Goal: Information Seeking & Learning: Find specific fact

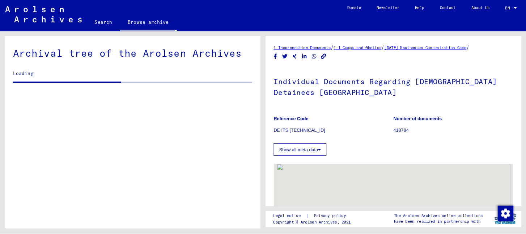
scroll to position [660, 0]
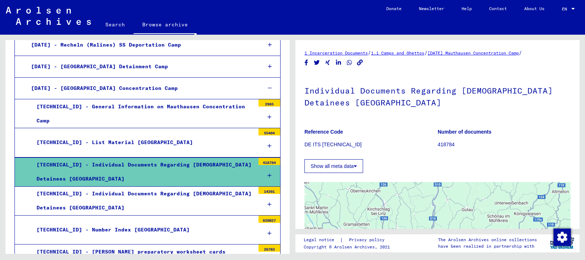
click at [191, 158] on div "[TECHNICAL_ID] - Individual Documents Regarding [DEMOGRAPHIC_DATA] Detainees [G…" at bounding box center [143, 172] width 224 height 28
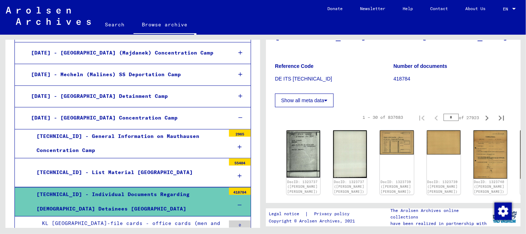
scroll to position [56, 0]
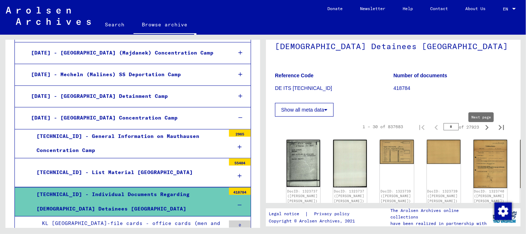
click at [482, 133] on icon "Next page" at bounding box center [487, 128] width 10 height 10
type input "*"
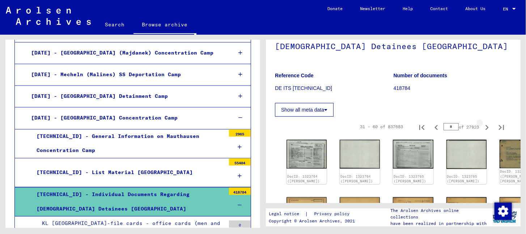
click at [482, 133] on icon "Next page" at bounding box center [487, 128] width 10 height 10
type input "*"
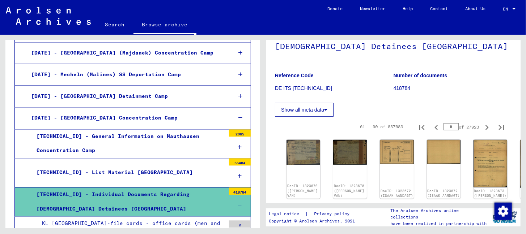
click at [482, 133] on icon "Next page" at bounding box center [487, 128] width 10 height 10
type input "*"
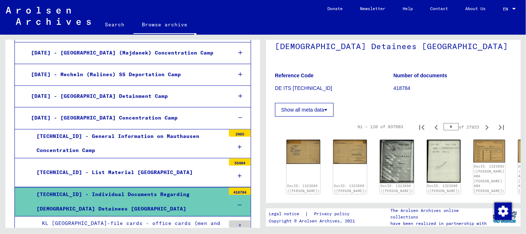
click at [482, 133] on icon "Next page" at bounding box center [487, 128] width 10 height 10
type input "*"
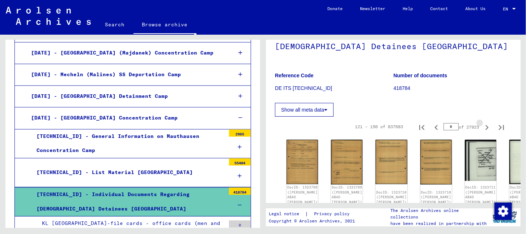
click at [482, 133] on icon "Next page" at bounding box center [487, 128] width 10 height 10
type input "*"
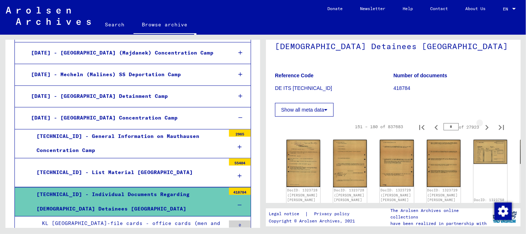
click at [482, 133] on icon "Next page" at bounding box center [487, 128] width 10 height 10
type input "*"
click at [482, 133] on icon "Next page" at bounding box center [487, 128] width 10 height 10
type input "*"
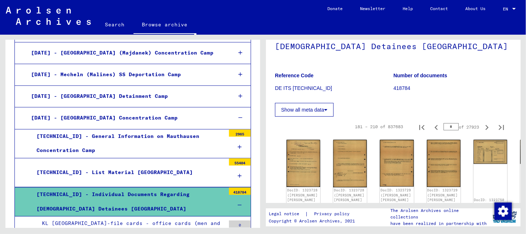
type input "*"
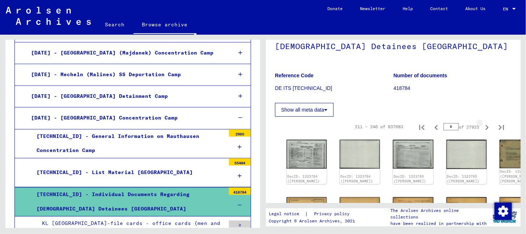
click at [482, 133] on icon "Next page" at bounding box center [487, 128] width 10 height 10
type input "*"
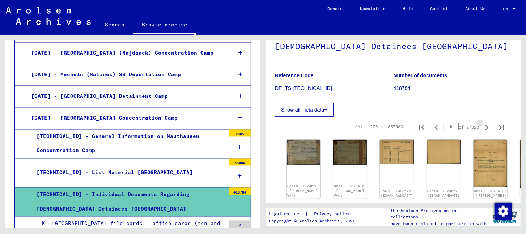
click at [482, 133] on icon "Next page" at bounding box center [487, 128] width 10 height 10
type input "**"
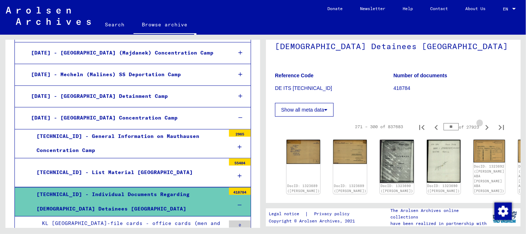
click at [482, 133] on icon "Next page" at bounding box center [487, 128] width 10 height 10
type input "**"
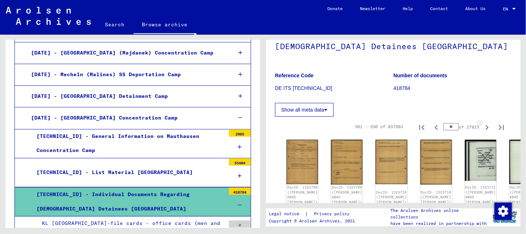
click at [482, 133] on icon "Next page" at bounding box center [487, 128] width 10 height 10
type input "**"
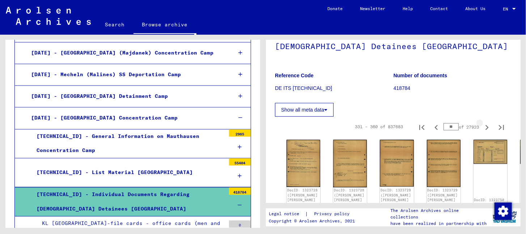
click at [482, 133] on icon "Next page" at bounding box center [487, 128] width 10 height 10
type input "**"
click at [499, 130] on icon "Last page" at bounding box center [501, 127] width 5 height 5
type input "*****"
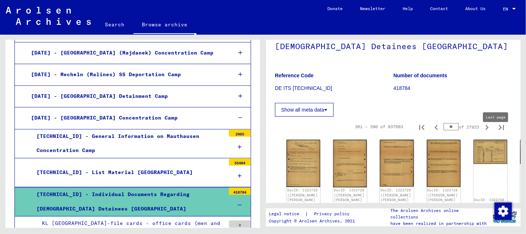
type input "*****"
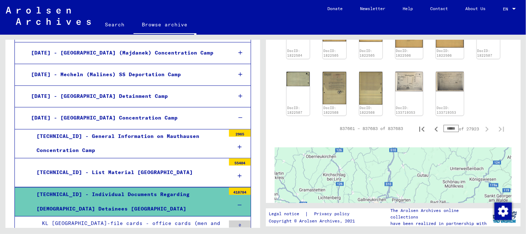
scroll to position [310, 0]
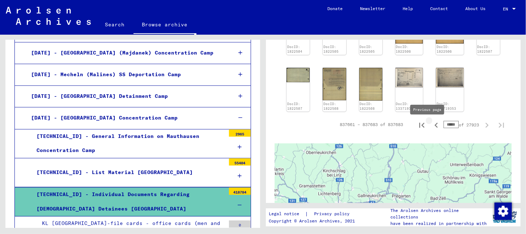
click at [431, 130] on icon "Previous page" at bounding box center [436, 125] width 10 height 10
type input "*****"
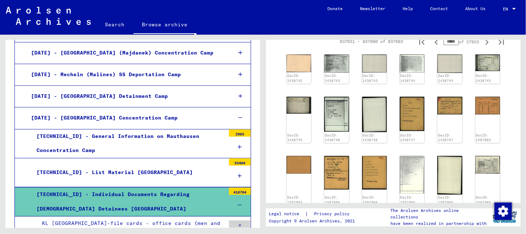
scroll to position [129, 0]
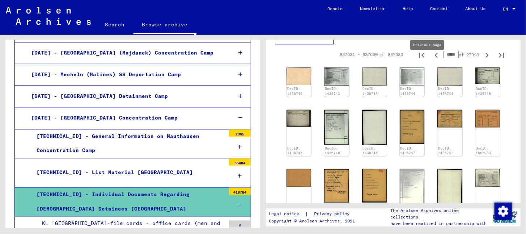
click at [431, 60] on icon "Previous page" at bounding box center [436, 55] width 10 height 10
type input "*****"
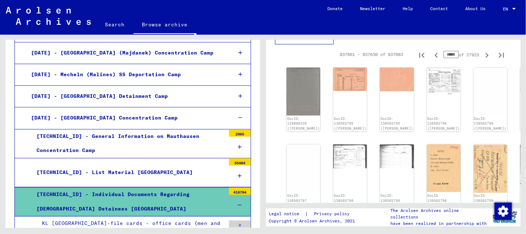
click at [431, 60] on icon "Previous page" at bounding box center [436, 55] width 10 height 10
type input "*****"
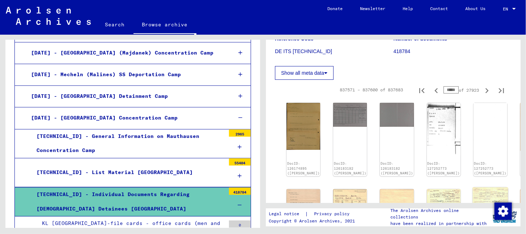
scroll to position [93, 0]
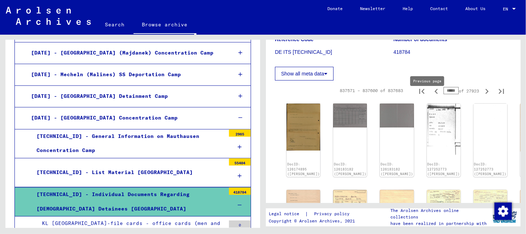
click at [431, 97] on icon "Previous page" at bounding box center [436, 91] width 10 height 10
type input "*****"
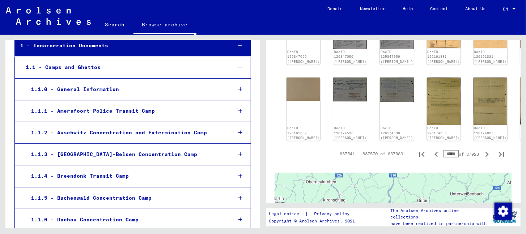
scroll to position [9, 0]
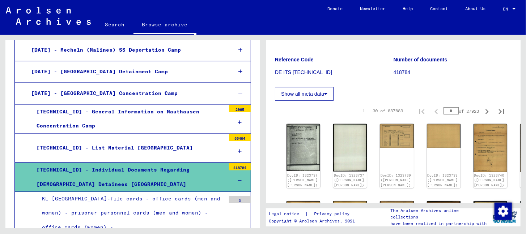
scroll to position [732, 0]
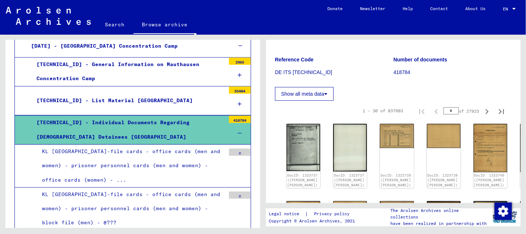
click at [142, 145] on div "KL [GEOGRAPHIC_DATA]-file cards - office cards (men and women) - prisoner perso…" at bounding box center [131, 166] width 189 height 43
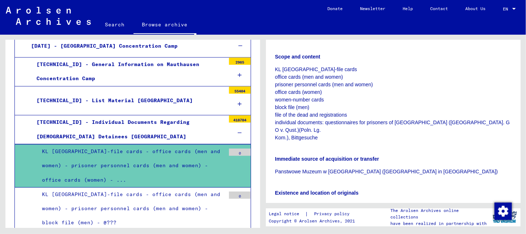
scroll to position [36, 0]
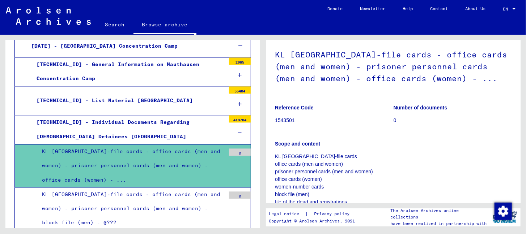
click at [157, 188] on div "KL [GEOGRAPHIC_DATA]-file cards - office cards (men and women) - prisoner perso…" at bounding box center [131, 209] width 189 height 43
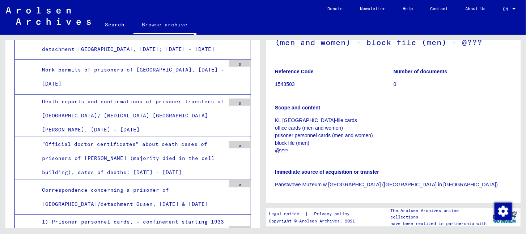
scroll to position [1673, 0]
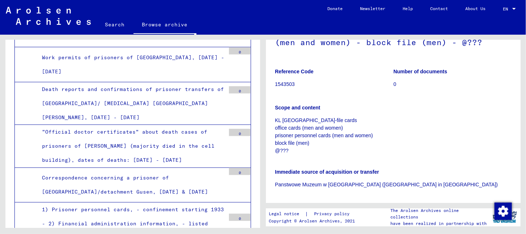
click at [202, 203] on div "1) Prisoner personnel cards, - confinement starting 1933 - 2) Financial adminis…" at bounding box center [131, 231] width 189 height 57
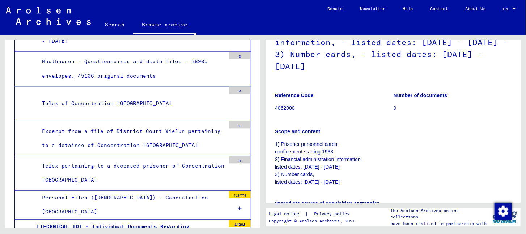
scroll to position [2107, 0]
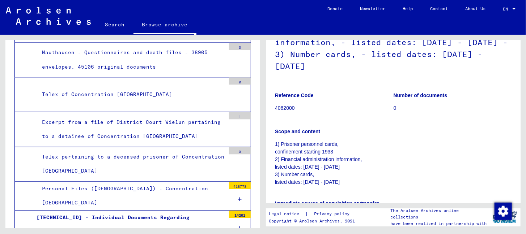
click at [142, 182] on div "Personal Files ([DEMOGRAPHIC_DATA]) - Concentration [GEOGRAPHIC_DATA]" at bounding box center [131, 196] width 189 height 28
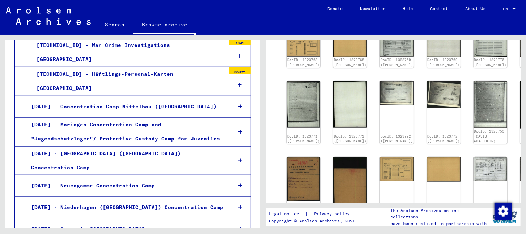
scroll to position [9449, 0]
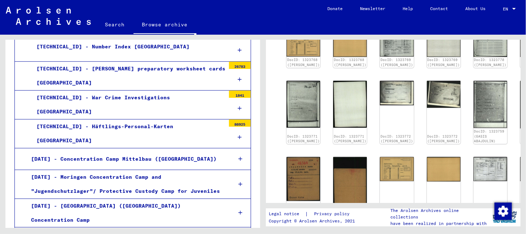
click at [109, 22] on link "Search" at bounding box center [115, 24] width 37 height 17
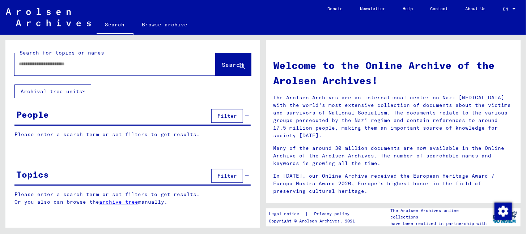
click at [92, 116] on div "People Filter" at bounding box center [132, 116] width 236 height 18
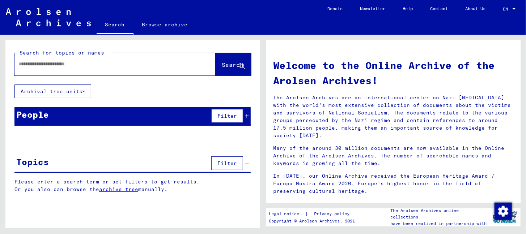
click at [92, 116] on div "People Filter" at bounding box center [132, 116] width 236 height 18
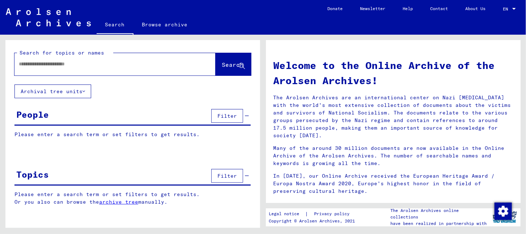
click at [229, 115] on span "Filter" at bounding box center [227, 116] width 20 height 7
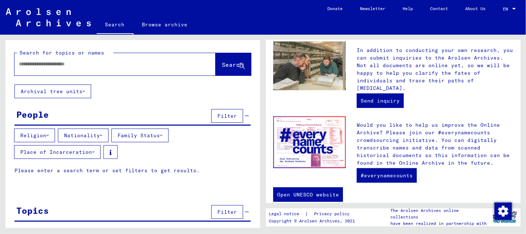
scroll to position [289, 0]
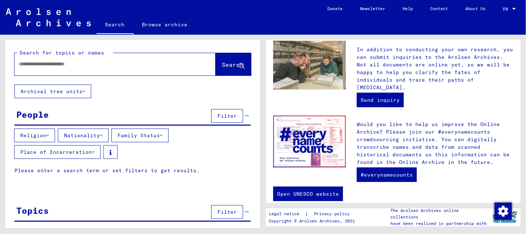
click at [86, 150] on button "Place of Incarceration" at bounding box center [57, 152] width 86 height 14
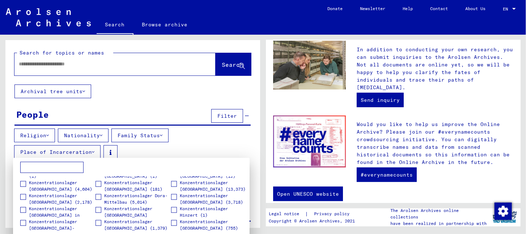
scroll to position [1049, 0]
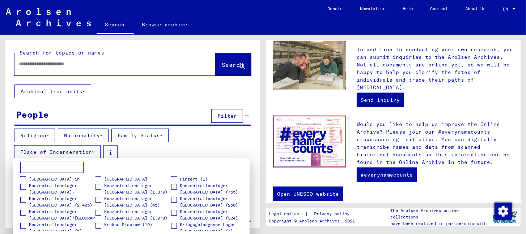
click at [97, 188] on span at bounding box center [98, 187] width 6 height 6
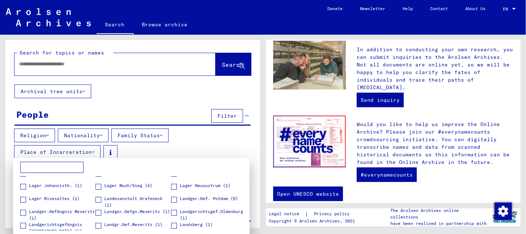
scroll to position [1194, 0]
click at [106, 132] on div at bounding box center [263, 117] width 526 height 234
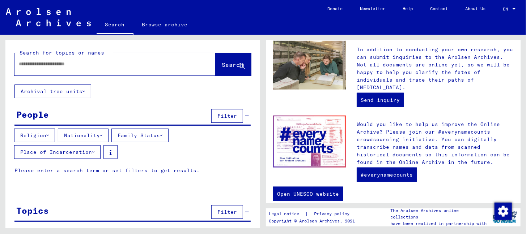
click at [103, 217] on div "Topics Filter" at bounding box center [132, 213] width 236 height 18
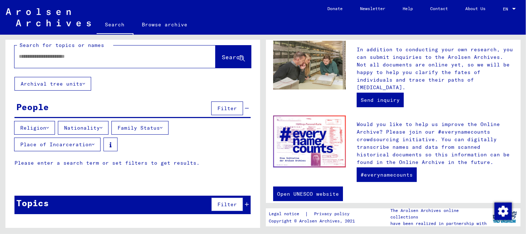
scroll to position [12, 0]
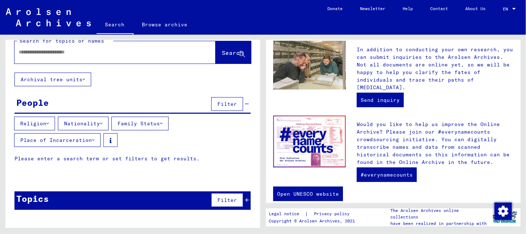
click at [94, 138] on icon at bounding box center [93, 140] width 3 height 5
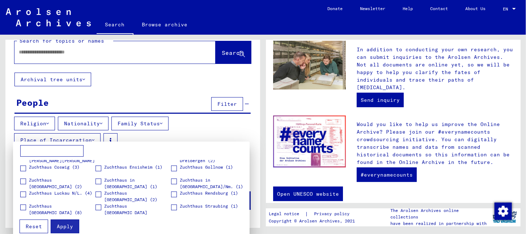
scroll to position [2224, 0]
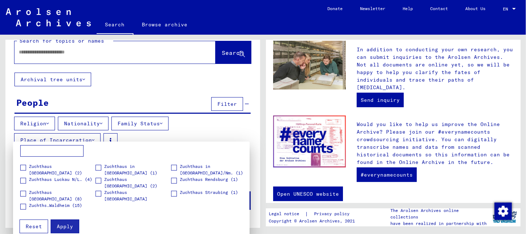
click at [102, 101] on div at bounding box center [263, 117] width 526 height 234
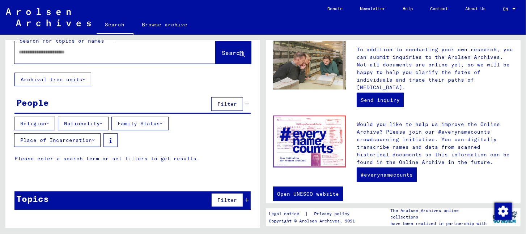
click at [112, 104] on div "People Filter" at bounding box center [132, 104] width 236 height 18
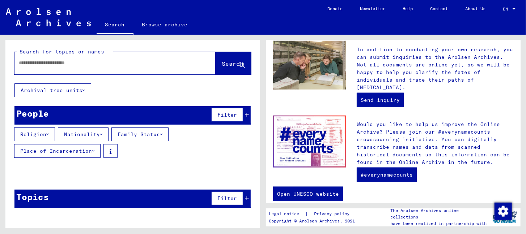
scroll to position [0, 0]
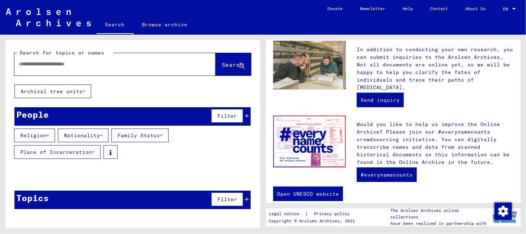
click at [109, 68] on input "text" at bounding box center [106, 64] width 175 height 8
type input "*"
type input "*****"
click at [222, 63] on span "Search" at bounding box center [233, 64] width 22 height 7
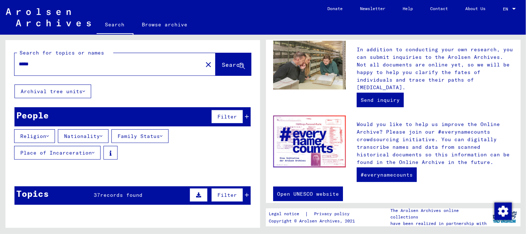
click at [207, 198] on button at bounding box center [199, 195] width 18 height 14
click at [232, 122] on button "Filter" at bounding box center [227, 117] width 32 height 14
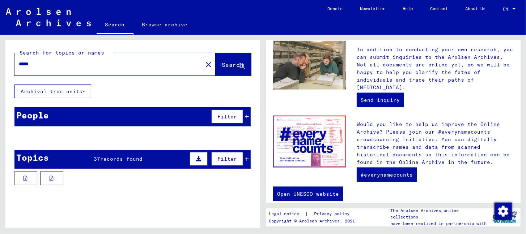
click at [153, 122] on div "People Filter" at bounding box center [132, 116] width 236 height 19
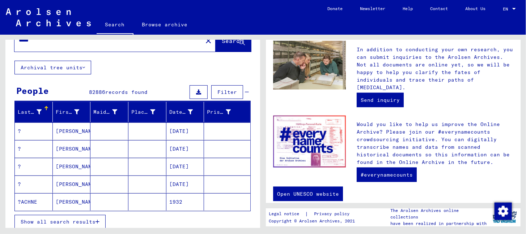
scroll to position [36, 0]
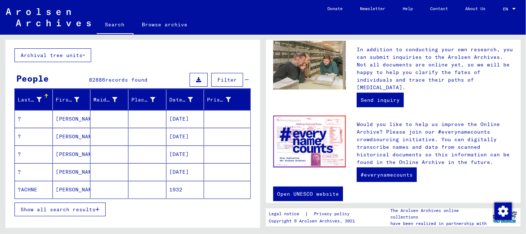
click at [61, 211] on span "Show all search results" at bounding box center [58, 210] width 75 height 7
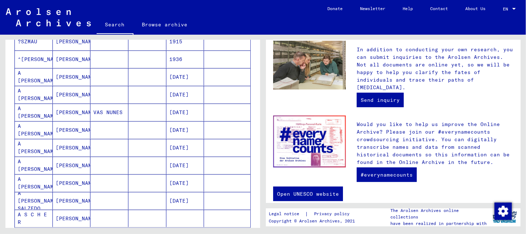
scroll to position [434, 0]
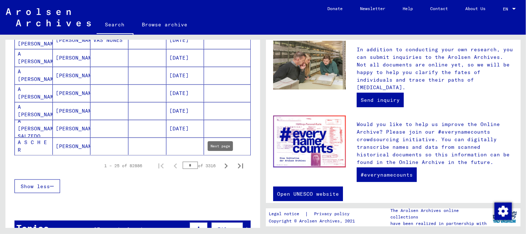
click at [221, 165] on icon "Next page" at bounding box center [226, 166] width 10 height 10
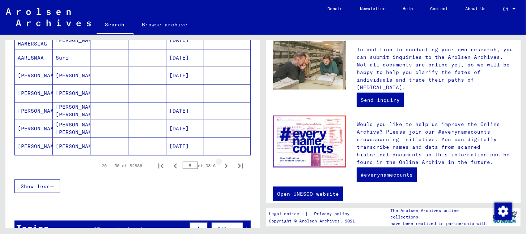
click at [221, 165] on icon "Next page" at bounding box center [226, 166] width 10 height 10
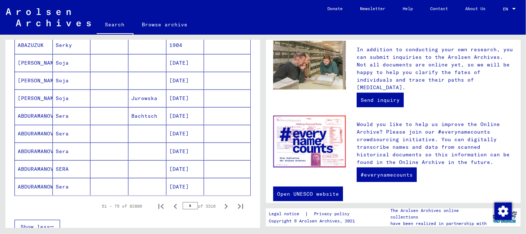
scroll to position [398, 0]
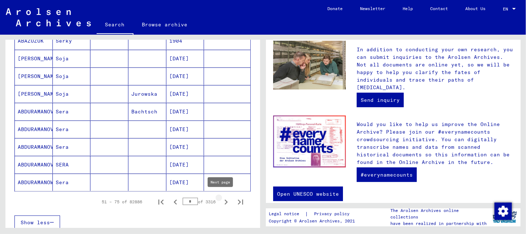
click at [221, 200] on icon "Next page" at bounding box center [226, 202] width 10 height 10
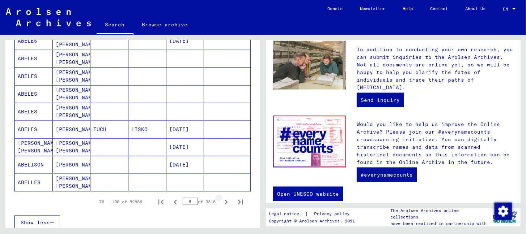
click at [221, 200] on icon "Next page" at bounding box center [226, 202] width 10 height 10
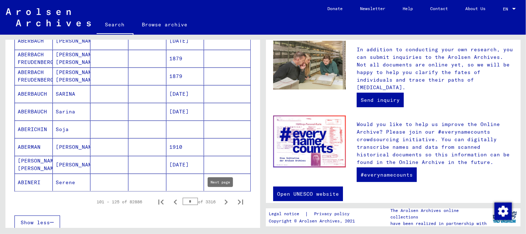
click at [222, 199] on icon "Next page" at bounding box center [226, 202] width 10 height 10
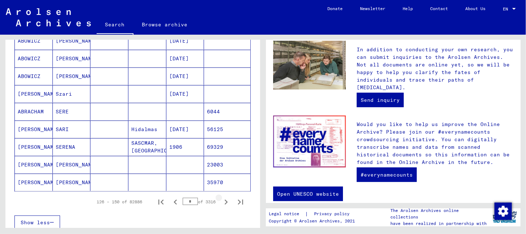
click at [222, 199] on icon "Next page" at bounding box center [226, 202] width 10 height 10
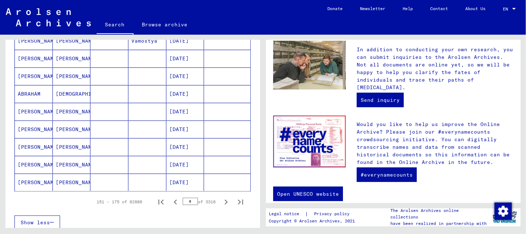
click at [222, 199] on icon "Next page" at bounding box center [226, 202] width 10 height 10
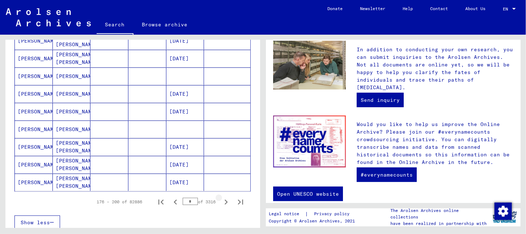
click at [222, 199] on icon "Next page" at bounding box center [226, 202] width 10 height 10
type input "*"
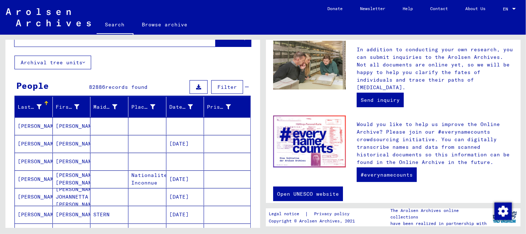
scroll to position [0, 0]
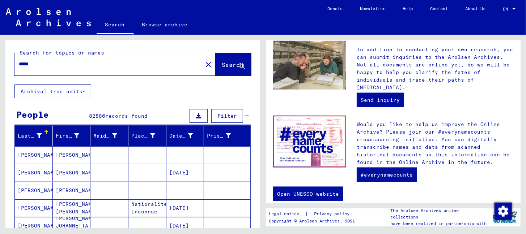
drag, startPoint x: 46, startPoint y: 63, endPoint x: 6, endPoint y: 63, distance: 40.5
click at [6, 63] on div "Search for topics or names ***** close Search" at bounding box center [132, 62] width 255 height 44
type input "*****"
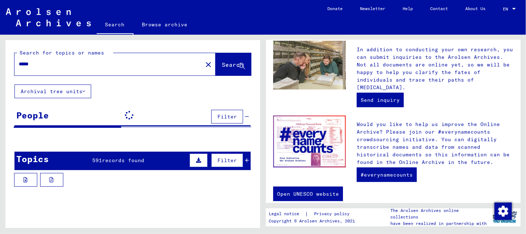
click at [136, 159] on span "records found" at bounding box center [123, 160] width 42 height 7
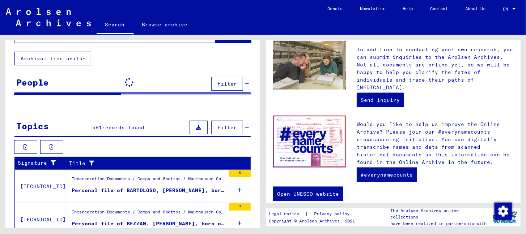
scroll to position [72, 0]
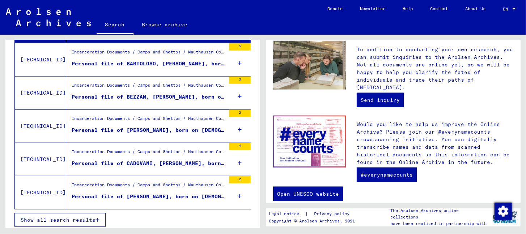
click at [67, 218] on span "Show all search results" at bounding box center [58, 220] width 75 height 7
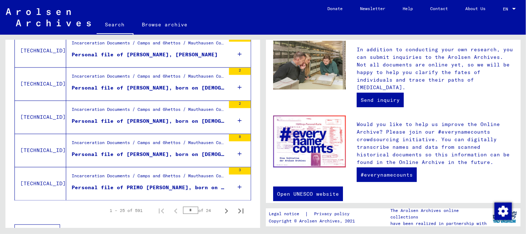
scroll to position [843, 0]
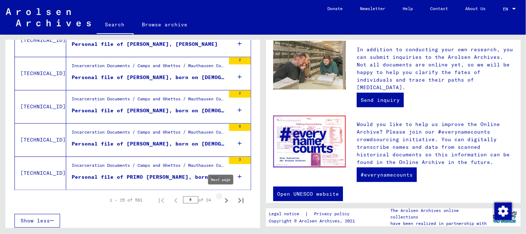
click at [225, 198] on icon "Next page" at bounding box center [226, 200] width 3 height 5
click at [221, 197] on icon "Next page" at bounding box center [226, 201] width 10 height 10
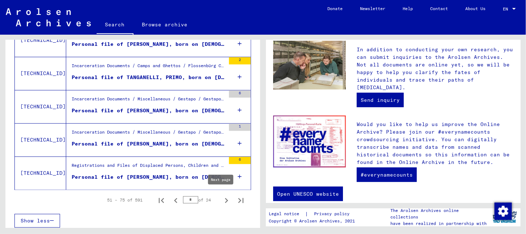
click at [221, 196] on icon "Next page" at bounding box center [226, 201] width 10 height 10
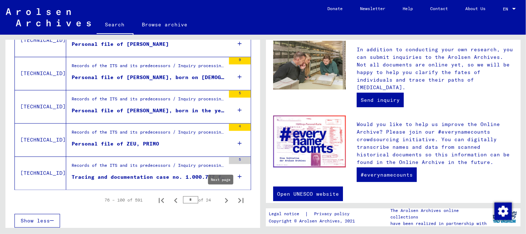
click at [221, 197] on icon "Next page" at bounding box center [226, 201] width 10 height 10
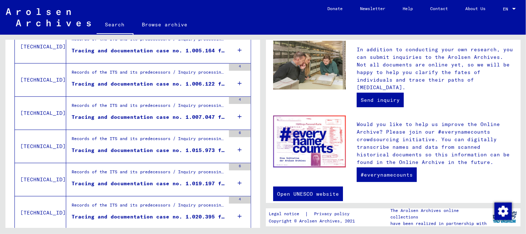
scroll to position [83, 0]
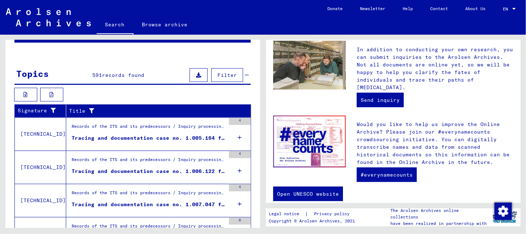
click at [135, 135] on div "Tracing and documentation case no. 1.005.164 for ROIATTI, PRIMO born [DEMOGRAPH…" at bounding box center [149, 139] width 154 height 8
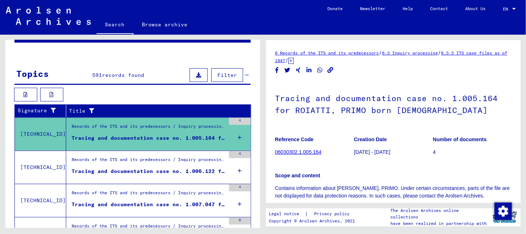
click at [190, 168] on div "Tracing and documentation case no. 1.006.122 for [PERSON_NAME], PRIMO born [DEM…" at bounding box center [149, 172] width 154 height 8
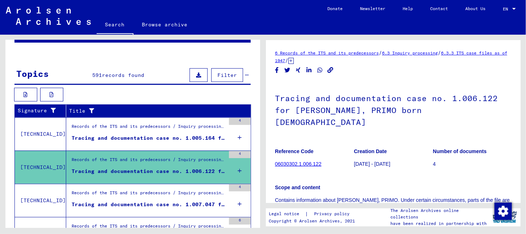
click at [189, 194] on div "Records of the ITS and its predecessors / Inquiry processing / ITS case files a…" at bounding box center [149, 195] width 154 height 10
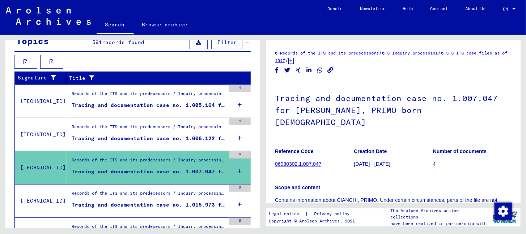
scroll to position [156, 0]
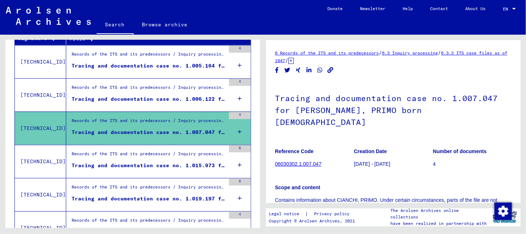
click at [168, 165] on div "Tracing and documentation case no. 1.015.973 for MENAGLOI, PRIMO born [DEMOGRAP…" at bounding box center [149, 166] width 154 height 8
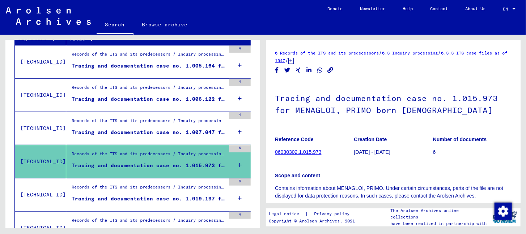
click at [173, 191] on div "Records of the ITS and its predecessors / Inquiry processing / ITS case files a…" at bounding box center [149, 189] width 154 height 10
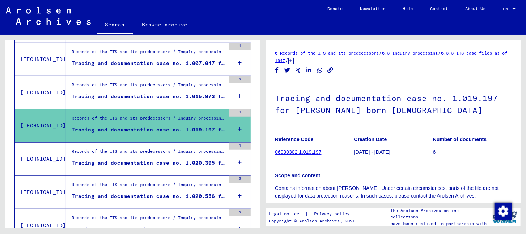
scroll to position [228, 0]
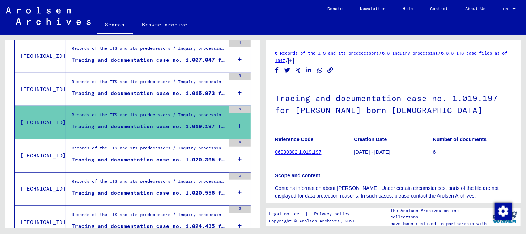
click at [165, 165] on figure "Tracing and documentation case no. 1.020.395 for [PERSON_NAME] born [DEMOGRAPHI…" at bounding box center [149, 161] width 154 height 11
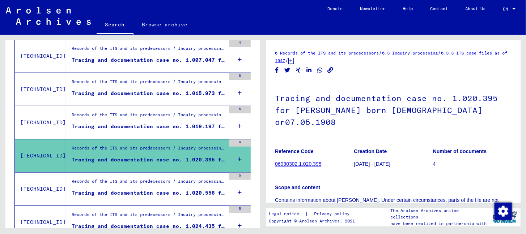
click at [168, 180] on div "Records of the ITS and its predecessors / Inquiry processing / ITS case files a…" at bounding box center [149, 183] width 154 height 10
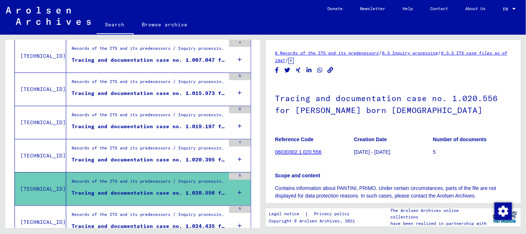
click at [163, 216] on div "Records of the ITS and its predecessors / Inquiry processing / ITS case files a…" at bounding box center [149, 217] width 154 height 10
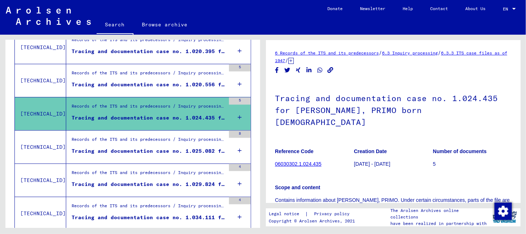
click at [162, 150] on div "Tracing and documentation case no. 1.025.082 for [PERSON_NAME] born [DEMOGRAPHI…" at bounding box center [149, 152] width 154 height 8
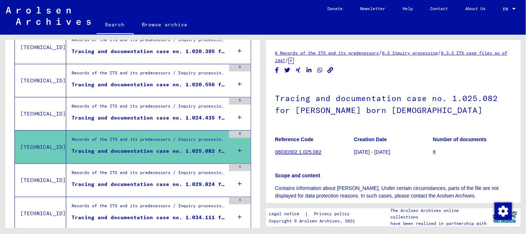
click at [162, 170] on div "Records of the ITS and its predecessors / Inquiry processing / ITS case files a…" at bounding box center [149, 175] width 154 height 10
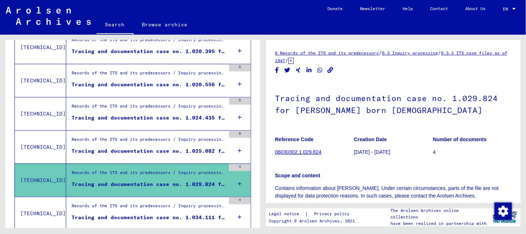
click at [164, 206] on div "Records of the ITS and its predecessors / Inquiry processing / ITS case files a…" at bounding box center [149, 208] width 154 height 10
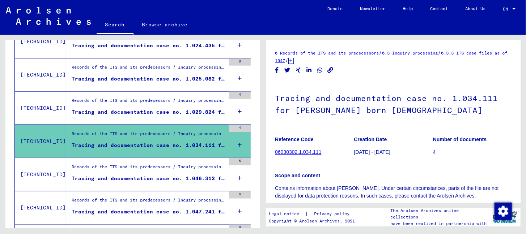
click at [165, 178] on div "Tracing and documentation case no. 1.046.313 for PADOVAN, PRIMO born [DEMOGRAPH…" at bounding box center [149, 179] width 154 height 8
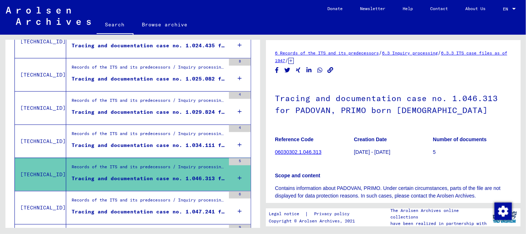
click at [167, 197] on div "Records of the ITS and its predecessors / Inquiry processing / ITS case files a…" at bounding box center [149, 202] width 154 height 10
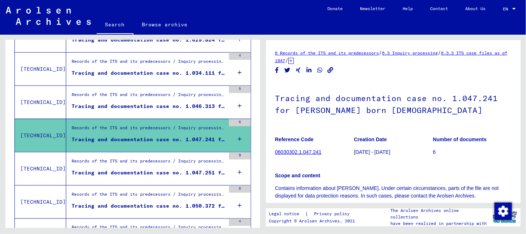
click at [172, 169] on div "Tracing and documentation case no. 1.047.251 for FILI, PRIMO born [DEMOGRAPHIC_…" at bounding box center [149, 173] width 154 height 8
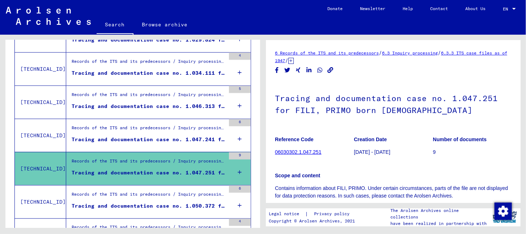
click at [170, 192] on div "Records of the ITS and its predecessors / Inquiry processing / ITS case files a…" at bounding box center [149, 196] width 154 height 10
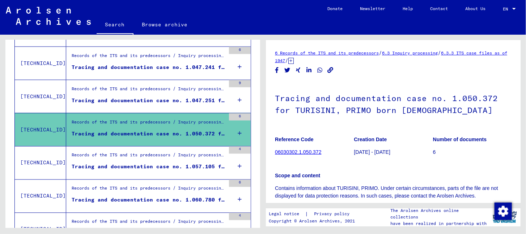
click at [171, 167] on div "Tracing and documentation case no. 1.057.105 for DURLICCO, PRIMO born [DEMOGRAP…" at bounding box center [149, 167] width 154 height 8
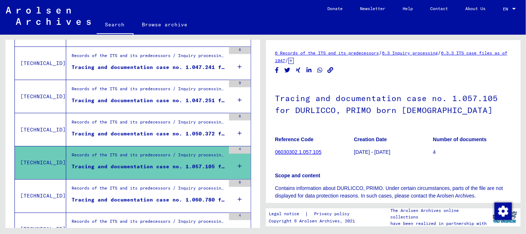
click at [169, 182] on div "Records of the ITS and its predecessors / Inquiry processing / ITS case files a…" at bounding box center [145, 196] width 159 height 33
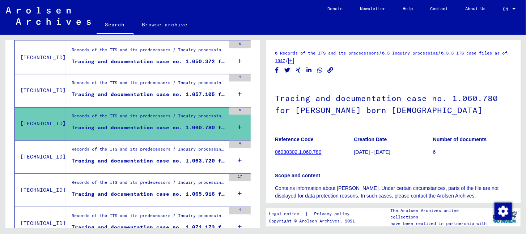
click at [167, 161] on div "Tracing and documentation case no. 1.063.720 for [PERSON_NAME] born [DEMOGRAPHI…" at bounding box center [149, 162] width 154 height 8
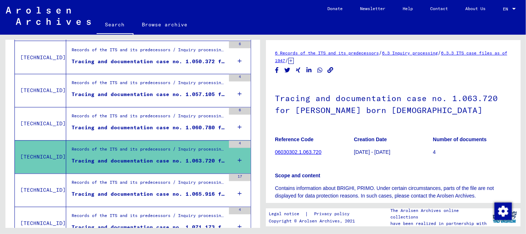
click at [174, 191] on div "Tracing and documentation case no. 1.065.916 for [PERSON_NAME] born [DEMOGRAPHI…" at bounding box center [149, 195] width 154 height 8
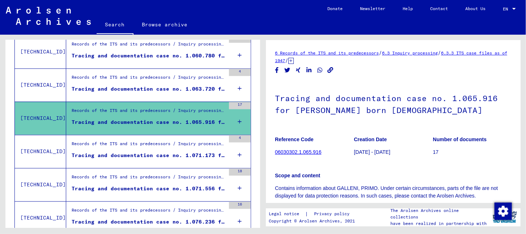
click at [173, 156] on div "Tracing and documentation case no. 1.071.173 for [DEMOGRAPHIC_DATA], PRIMO born…" at bounding box center [149, 156] width 154 height 8
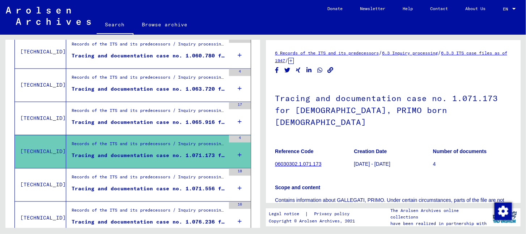
click at [173, 180] on div "Records of the ITS and its predecessors / Inquiry processing / ITS case files a…" at bounding box center [149, 179] width 154 height 10
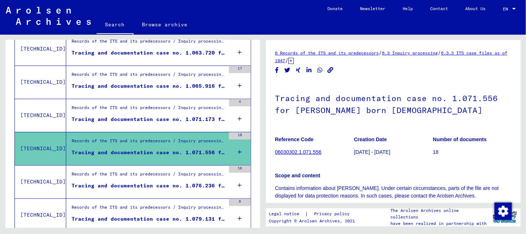
click at [173, 182] on div "Tracing and documentation case no. 1.076.236 for ROS, [PERSON_NAME] born [DEMOG…" at bounding box center [149, 186] width 154 height 8
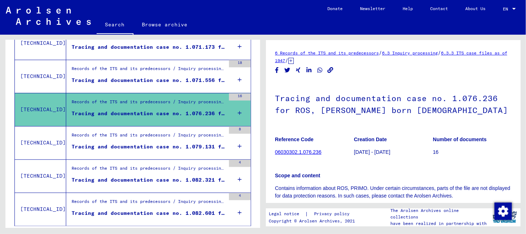
click at [172, 146] on div "Tracing and documentation case no. 1.079.131 for SANTA, PRIMO born [DEMOGRAPHIC…" at bounding box center [149, 147] width 154 height 8
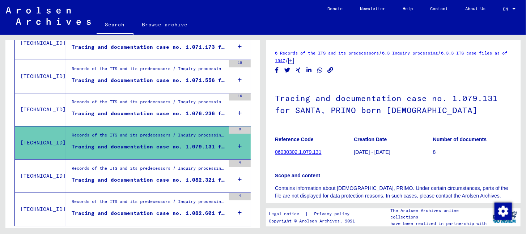
click at [175, 165] on div "Records of the ITS and its predecessors / Inquiry processing / ITS case files a…" at bounding box center [149, 170] width 154 height 10
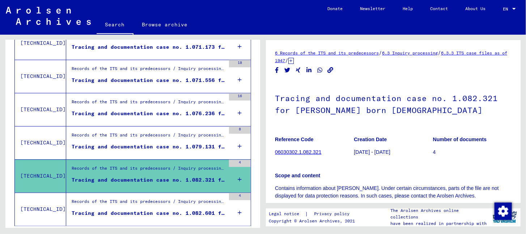
click at [182, 144] on div "Tracing and documentation case no. 1.079.131 for SANTA, PRIMO born [DEMOGRAPHIC…" at bounding box center [149, 147] width 154 height 8
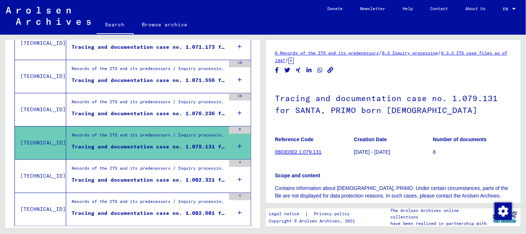
click at [182, 165] on div "Records of the ITS and its predecessors / Inquiry processing / ITS case files a…" at bounding box center [149, 170] width 154 height 10
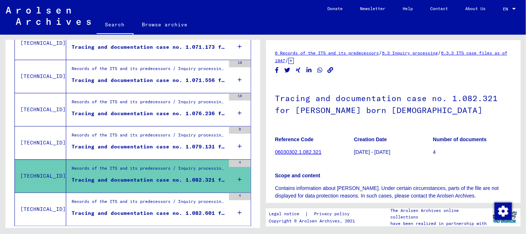
click at [179, 199] on div "Records of the ITS and its predecessors / Inquiry processing / ITS case files a…" at bounding box center [149, 204] width 154 height 10
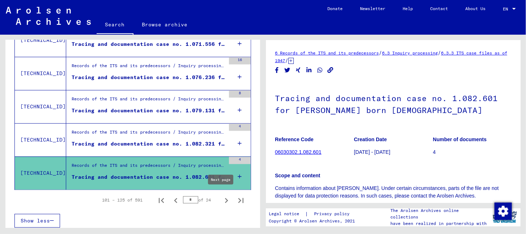
click at [223, 198] on icon "Next page" at bounding box center [226, 201] width 10 height 10
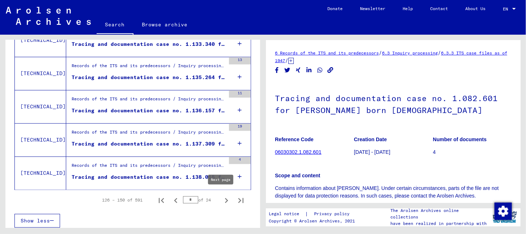
click at [221, 199] on icon "Next page" at bounding box center [226, 201] width 10 height 10
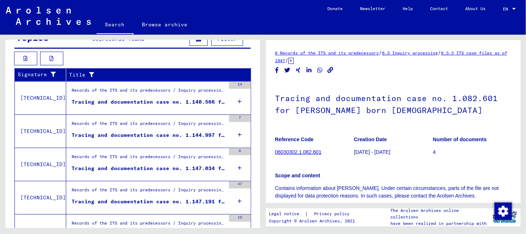
click at [161, 102] on div "Tracing and documentation case no. 1.140.566 for [PERSON_NAME] born [DEMOGRAPHI…" at bounding box center [149, 102] width 154 height 8
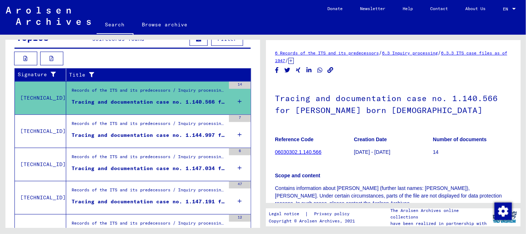
click at [165, 132] on div "Tracing and documentation case no. 1.144.997 for [PERSON_NAME] born [DEMOGRAPHI…" at bounding box center [149, 136] width 154 height 8
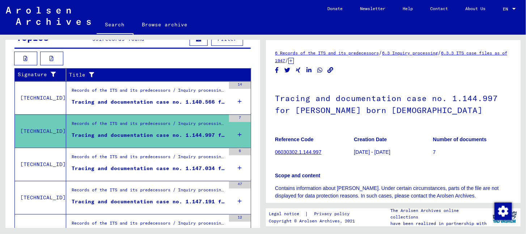
click at [160, 163] on figure "Records of the ITS and its predecessors / Inquiry processing / ITS case files a…" at bounding box center [149, 159] width 154 height 11
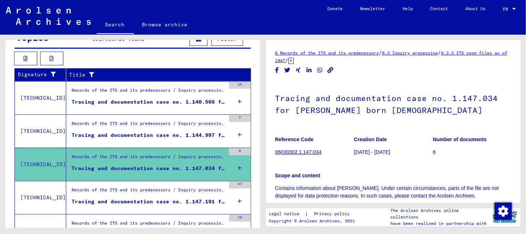
click at [163, 190] on div "Records of the ITS and its predecessors / Inquiry processing / ITS case files a…" at bounding box center [149, 192] width 154 height 10
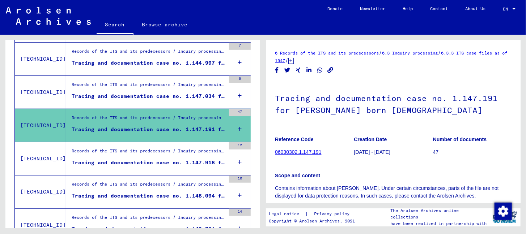
click at [167, 157] on figure "Records of the ITS and its predecessors / Inquiry processing / ITS case files a…" at bounding box center [149, 153] width 154 height 11
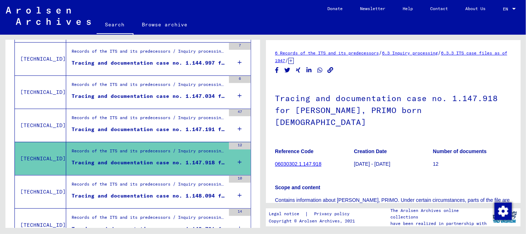
click at [169, 176] on div "Records of the ITS and its predecessors / Inquiry processing / ITS case files a…" at bounding box center [145, 192] width 159 height 33
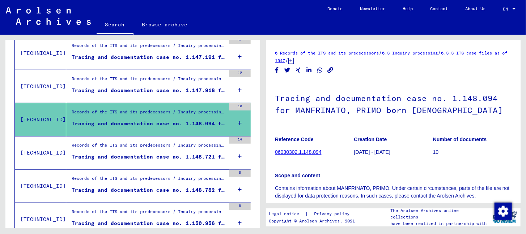
click at [165, 158] on div "Tracing and documentation case no. 1.148.721 for [PERSON_NAME] born [DEMOGRAPHI…" at bounding box center [149, 157] width 154 height 8
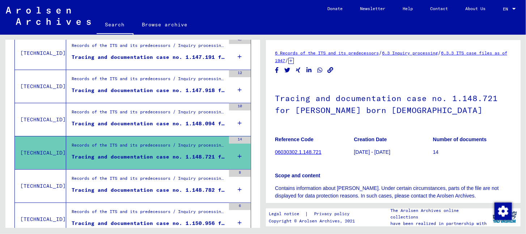
click at [165, 167] on div "Records of the ITS and its predecessors / Inquiry processing / ITS case files a…" at bounding box center [145, 153] width 159 height 33
click at [168, 178] on div "Records of the ITS and its predecessors / Inquiry processing / ITS case files a…" at bounding box center [149, 180] width 154 height 10
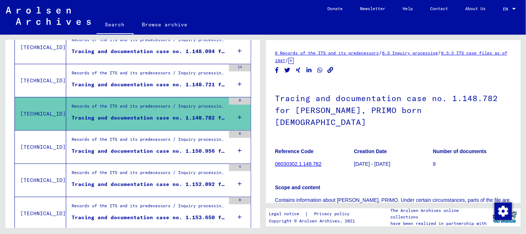
click at [162, 150] on div "Tracing and documentation case no. 1.150.956 for BANCHETTI, PRIMO born [DEMOGRA…" at bounding box center [149, 152] width 154 height 8
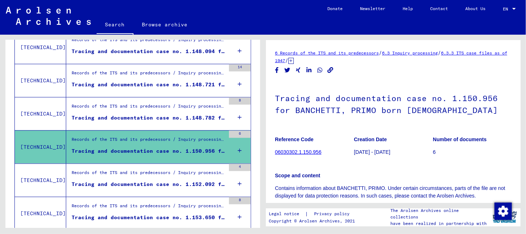
click at [160, 170] on div "Records of the ITS and its predecessors / Inquiry processing / ITS case files a…" at bounding box center [149, 175] width 154 height 10
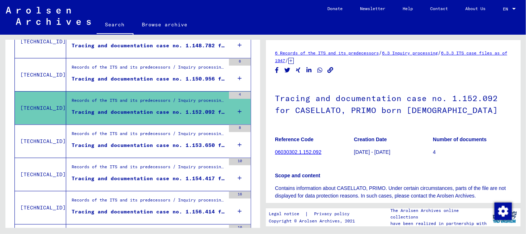
click at [159, 149] on figure "Tracing and documentation case no. 1.153.650 for [PERSON_NAME] born [DEMOGRAPHI…" at bounding box center [149, 147] width 154 height 11
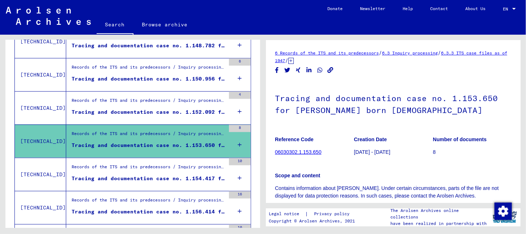
click at [159, 159] on div "Records of the ITS and its predecessors / Inquiry processing / ITS case files a…" at bounding box center [145, 174] width 159 height 33
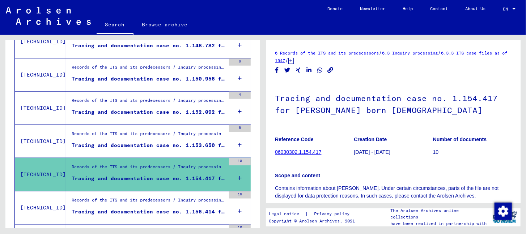
click at [163, 197] on div "Records of the ITS and its predecessors / Inquiry processing / ITS case files a…" at bounding box center [149, 202] width 154 height 10
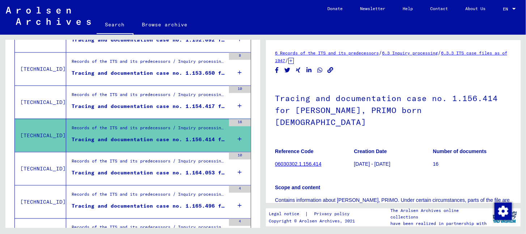
click at [169, 173] on div "Tracing and documentation case no. 1.164.053 for [PERSON_NAME] born [DEMOGRAPHI…" at bounding box center [149, 173] width 154 height 8
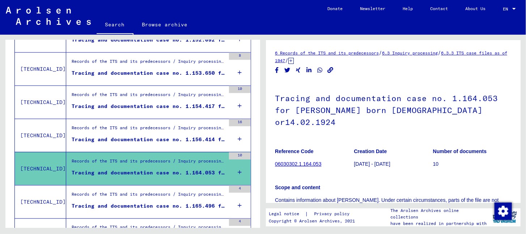
click at [171, 191] on div "Records of the ITS and its predecessors / Inquiry processing / ITS case files a…" at bounding box center [149, 196] width 154 height 10
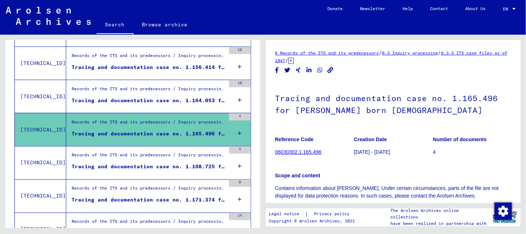
click at [162, 165] on div "Tracing and documentation case no. 1.168.725 for BEINAT, PRIMO born [DEMOGRAPHI…" at bounding box center [149, 167] width 154 height 8
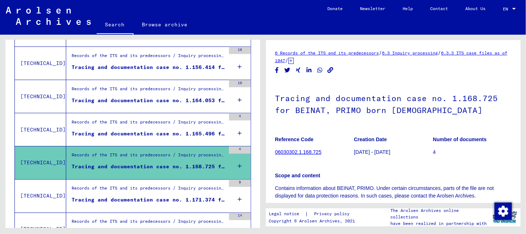
click at [163, 180] on div "Records of the ITS and its predecessors / Inquiry processing / ITS case files a…" at bounding box center [145, 196] width 159 height 33
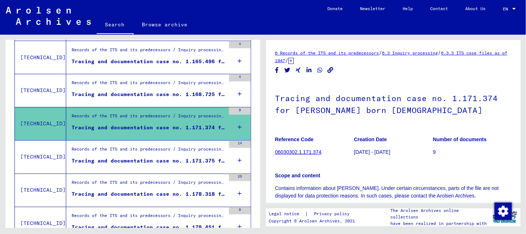
click at [161, 149] on div "Records of the ITS and its predecessors / Inquiry processing / ITS case files a…" at bounding box center [149, 151] width 154 height 10
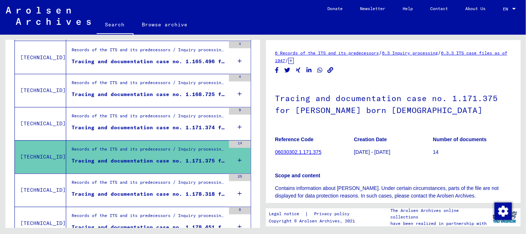
click at [167, 184] on div "Records of the ITS and its predecessors / Inquiry processing / ITS case files a…" at bounding box center [149, 185] width 154 height 10
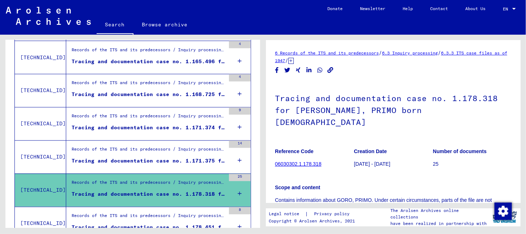
click at [168, 208] on div "Records of the ITS and its predecessors / Inquiry processing / ITS case files a…" at bounding box center [145, 224] width 159 height 33
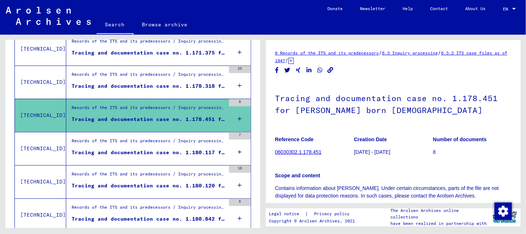
click at [177, 154] on figure "Tracing and documentation case no. 1.180.117 for [PERSON_NAME] born [DEMOGRAPHI…" at bounding box center [149, 154] width 154 height 11
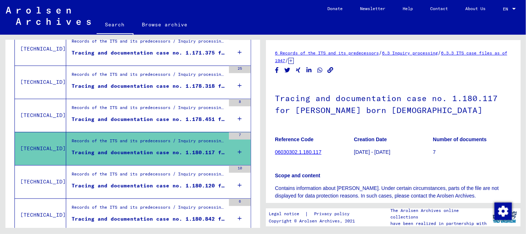
click at [174, 173] on div "Records of the ITS and its predecessors / Inquiry processing / ITS case files a…" at bounding box center [149, 176] width 154 height 10
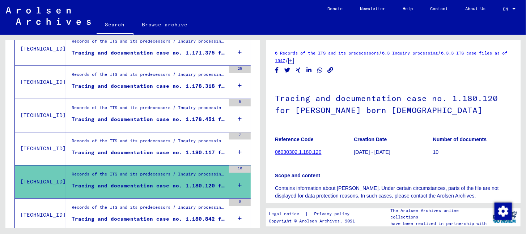
click at [161, 208] on div "Records of the ITS and its predecessors / Inquiry processing / ITS case files a…" at bounding box center [149, 209] width 154 height 10
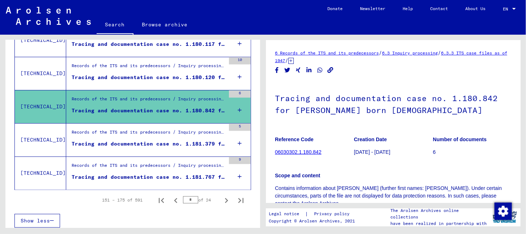
click at [178, 140] on div "Tracing and documentation case no. 1.181.379 for PALAZZESI, PRIMO born [DEMOGRA…" at bounding box center [149, 144] width 154 height 8
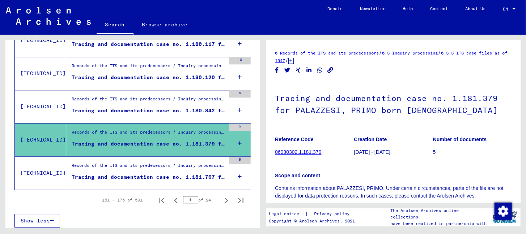
click at [173, 167] on div "Records of the ITS and its predecessors / Inquiry processing / ITS case files a…" at bounding box center [149, 167] width 154 height 10
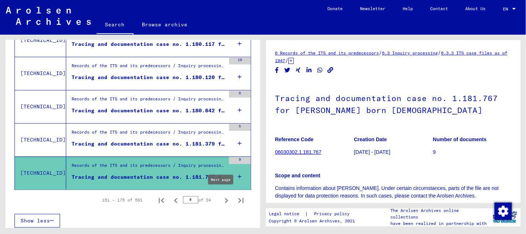
click at [225, 197] on icon "Next page" at bounding box center [226, 201] width 10 height 10
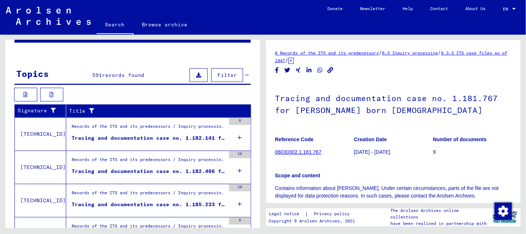
click at [144, 131] on div "Records of the ITS and its predecessors / Inquiry processing / ITS case files a…" at bounding box center [149, 128] width 154 height 10
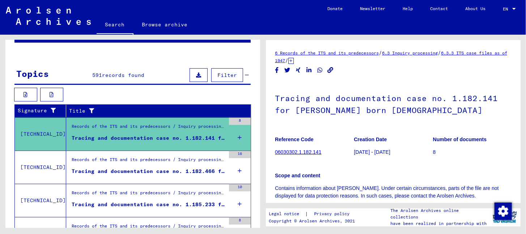
click at [145, 168] on div "Tracing and documentation case no. 1.182.466 for [PERSON_NAME] born [DEMOGRAPHI…" at bounding box center [149, 172] width 154 height 8
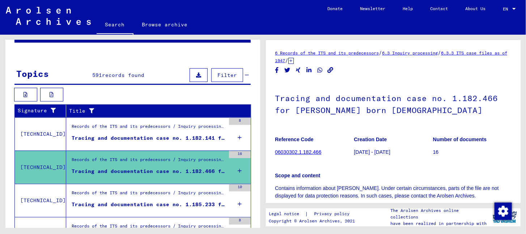
click at [156, 198] on div "Records of the ITS and its predecessors / Inquiry processing / ITS case files a…" at bounding box center [149, 195] width 154 height 10
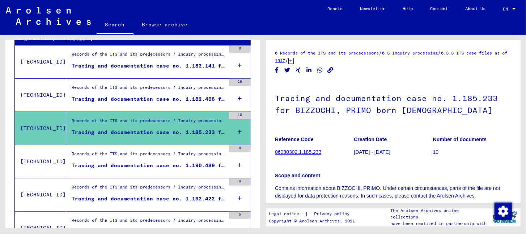
click at [154, 162] on div "Tracing and documentation case no. 1.190.489 for [PERSON_NAME] born [DEMOGRAPHI…" at bounding box center [149, 166] width 154 height 8
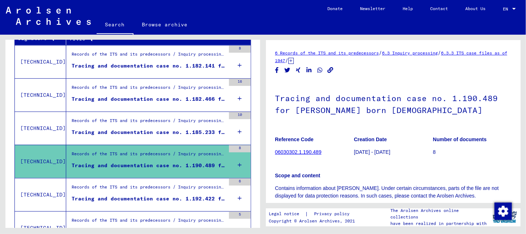
click at [153, 179] on div "Records of the ITS and its predecessors / Inquiry processing / ITS case files a…" at bounding box center [145, 195] width 159 height 33
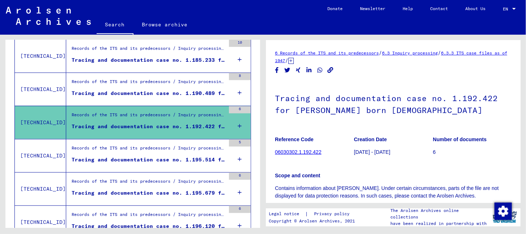
click at [150, 152] on div "Records of the ITS and its predecessors / Inquiry processing / ITS case files a…" at bounding box center [149, 150] width 154 height 10
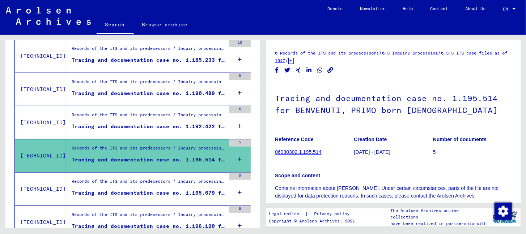
click at [149, 173] on div "Records of the ITS and its predecessors / Inquiry processing / ITS case files a…" at bounding box center [145, 189] width 159 height 33
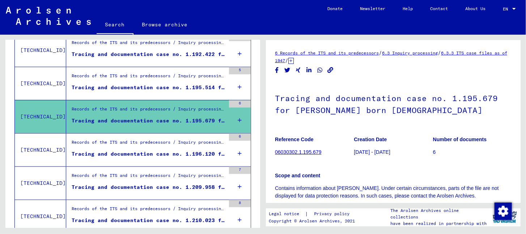
click at [154, 154] on div "Tracing and documentation case no. 1.196.120 for [PERSON_NAME] born [DEMOGRAPHI…" at bounding box center [149, 154] width 154 height 8
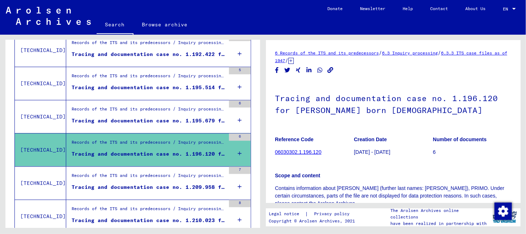
click at [152, 167] on div "Records of the ITS and its predecessors / Inquiry processing / ITS case files a…" at bounding box center [145, 183] width 159 height 33
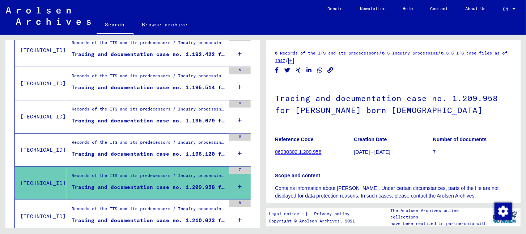
click at [158, 206] on div "Records of the ITS and its predecessors / Inquiry processing / ITS case files a…" at bounding box center [149, 211] width 154 height 10
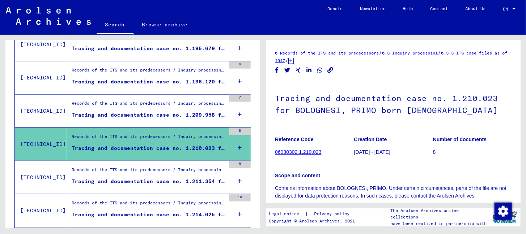
click at [168, 171] on div "Records of the ITS and its predecessors / Inquiry processing / ITS case files a…" at bounding box center [149, 172] width 154 height 10
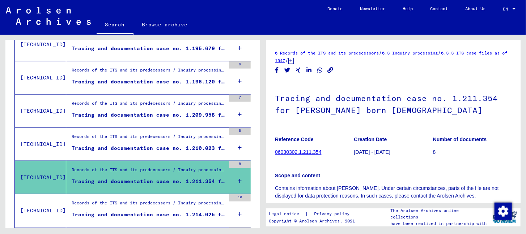
click at [165, 195] on div "Records of the ITS and its predecessors / Inquiry processing / ITS case files a…" at bounding box center [145, 211] width 159 height 33
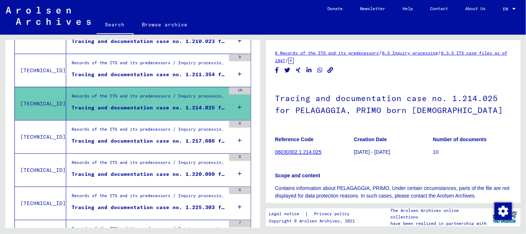
scroll to position [481, 0]
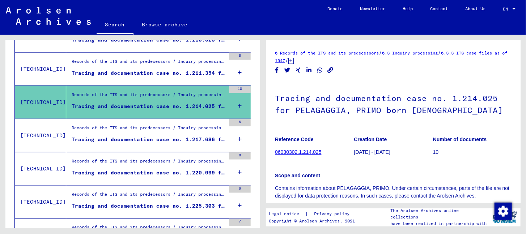
click at [158, 139] on div "Tracing and documentation case no. 1.217.686 for [PERSON_NAME] born [DEMOGRAPHI…" at bounding box center [149, 140] width 154 height 8
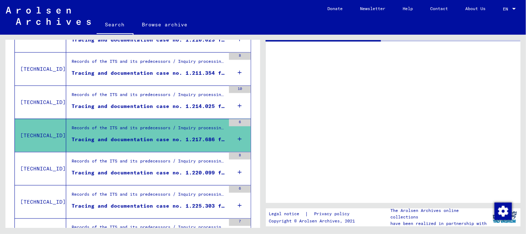
click at [159, 154] on div "Records of the ITS and its predecessors / Inquiry processing / ITS case files a…" at bounding box center [145, 169] width 159 height 33
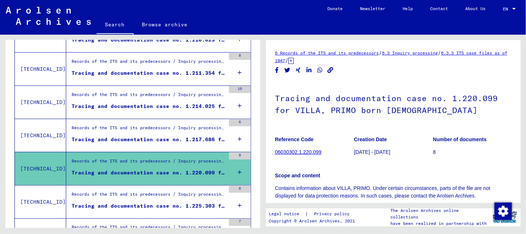
click at [167, 192] on div "Records of the ITS and its predecessors / Inquiry processing / ITS case files a…" at bounding box center [149, 196] width 154 height 10
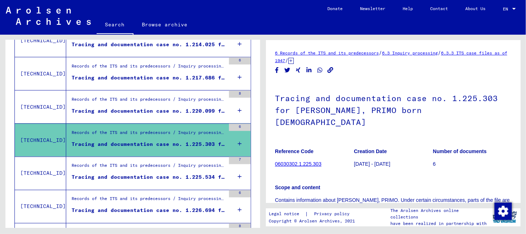
scroll to position [553, 0]
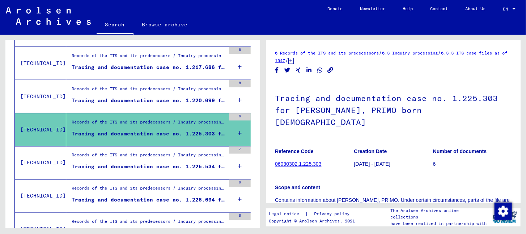
click at [171, 164] on div "Tracing and documentation case no. 1.225.534 for CECCINI, PRIMO born [DEMOGRAPH…" at bounding box center [149, 167] width 154 height 8
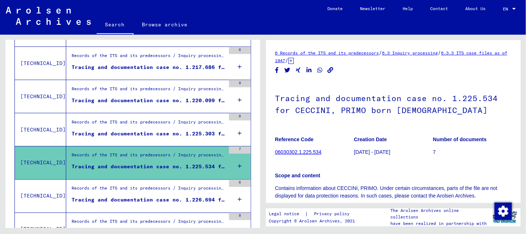
click at [173, 176] on div "Records of the ITS and its predecessors / Inquiry processing / ITS case files a…" at bounding box center [145, 163] width 159 height 33
click at [170, 186] on div "Records of the ITS and its predecessors / Inquiry processing / ITS case files a…" at bounding box center [149, 191] width 154 height 10
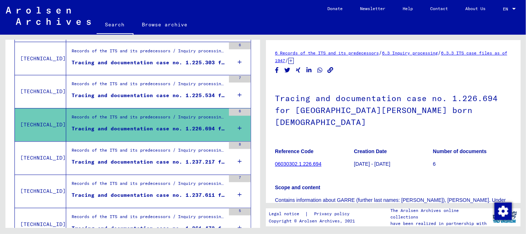
scroll to position [626, 0]
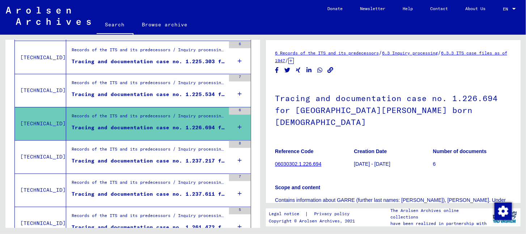
click at [165, 158] on div "Tracing and documentation case no. 1.237.217 for [PERSON_NAME] born [DEMOGRAPHI…" at bounding box center [149, 162] width 154 height 8
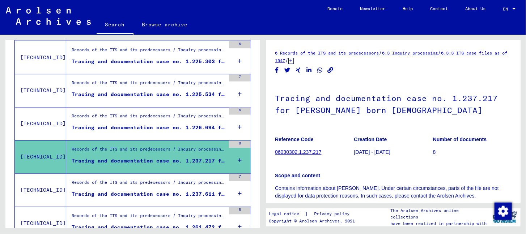
click at [169, 183] on div "Records of the ITS and its predecessors / Inquiry processing / ITS case files a…" at bounding box center [149, 185] width 154 height 10
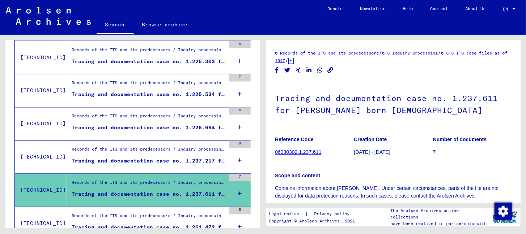
scroll to position [698, 0]
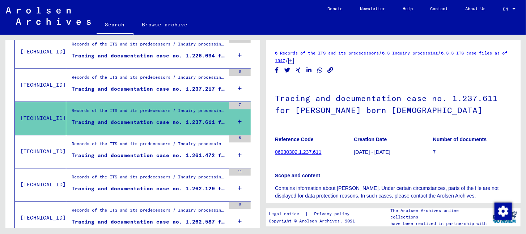
click at [162, 154] on div "Tracing and documentation case no. 1.261.472 for [PERSON_NAME] born [DEMOGRAPHI…" at bounding box center [149, 156] width 154 height 8
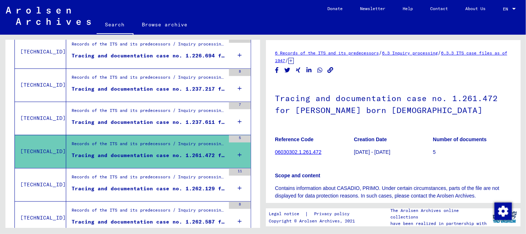
click at [162, 170] on div "Records of the ITS and its predecessors / Inquiry processing / ITS case files a…" at bounding box center [145, 185] width 159 height 33
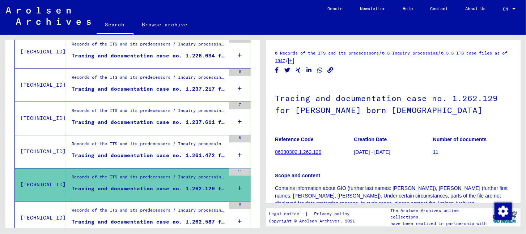
click at [164, 202] on div "Records of the ITS and its predecessors / Inquiry processing / ITS case files a…" at bounding box center [145, 218] width 159 height 33
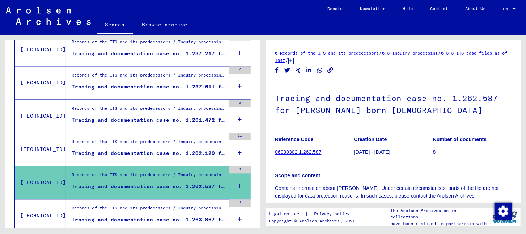
scroll to position [770, 0]
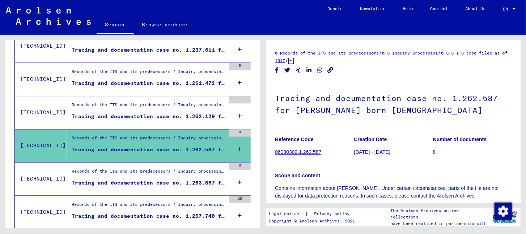
click at [159, 179] on div "Tracing and documentation case no. 1.263.867 for [PERSON_NAME] born [DEMOGRAPHI…" at bounding box center [149, 183] width 154 height 8
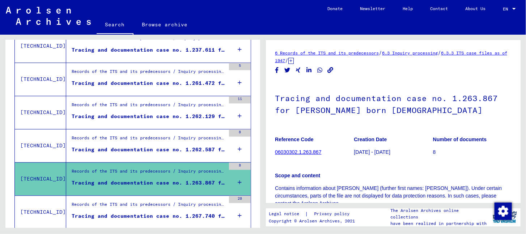
click at [162, 196] on div "Records of the ITS and its predecessors / Inquiry processing / ITS case files a…" at bounding box center [145, 212] width 159 height 33
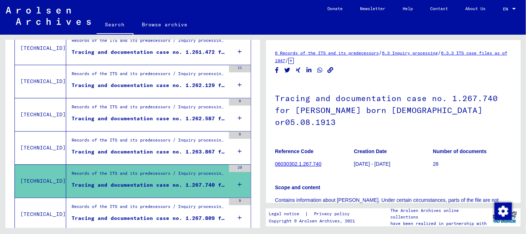
scroll to position [843, 0]
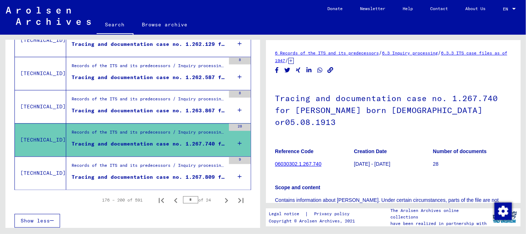
click at [166, 163] on div "Records of the ITS and its predecessors / Inquiry processing / ITS case files a…" at bounding box center [149, 167] width 154 height 10
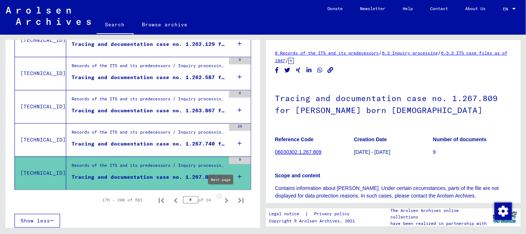
click at [223, 199] on icon "Next page" at bounding box center [226, 201] width 10 height 10
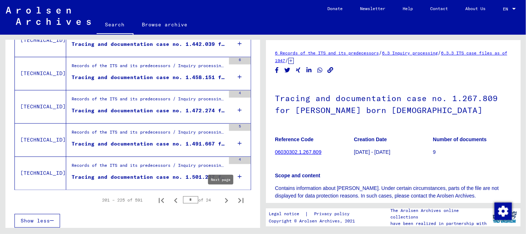
click at [222, 197] on icon "Next page" at bounding box center [226, 201] width 10 height 10
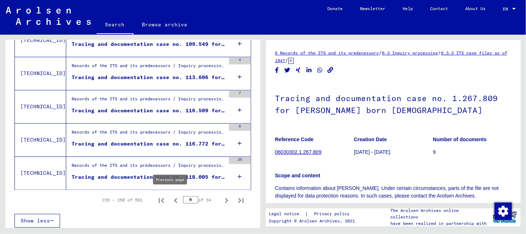
click at [173, 199] on icon "Previous page" at bounding box center [176, 201] width 10 height 10
type input "*"
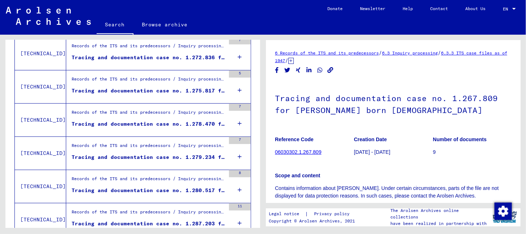
scroll to position [83, 0]
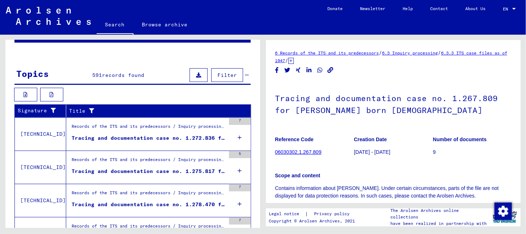
click at [154, 137] on div "Tracing and documentation case no. 1.272.836 for [GEOGRAPHIC_DATA], ABRIOLO bor…" at bounding box center [149, 139] width 154 height 8
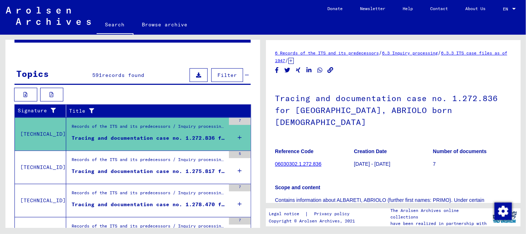
click at [160, 157] on div "Records of the ITS and its predecessors / Inquiry processing / ITS case files a…" at bounding box center [149, 162] width 154 height 10
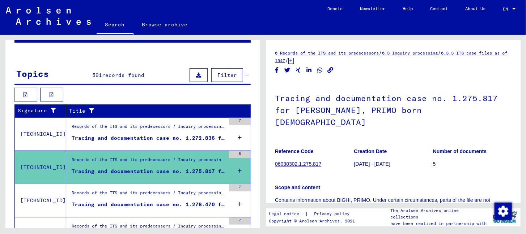
click at [158, 179] on div "Records of the ITS and its predecessors / Inquiry processing / ITS case files a…" at bounding box center [145, 167] width 159 height 33
click at [158, 199] on figure "Records of the ITS and its predecessors / Inquiry processing / ITS case files a…" at bounding box center [149, 195] width 154 height 11
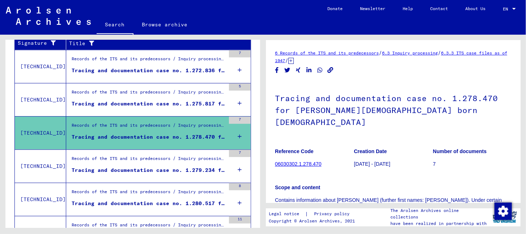
scroll to position [156, 0]
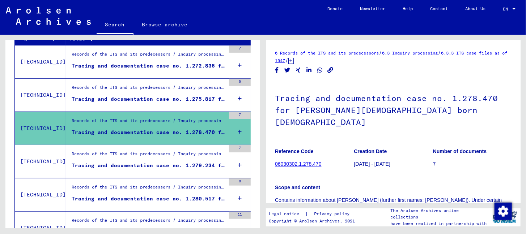
click at [165, 160] on figure "Records of the ITS and its predecessors / Inquiry processing / ITS case files a…" at bounding box center [149, 156] width 154 height 11
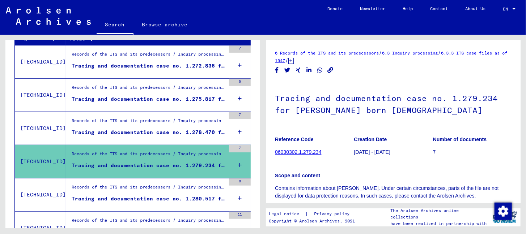
click at [163, 179] on div "Records of the ITS and its predecessors / Inquiry processing / ITS case files a…" at bounding box center [145, 195] width 159 height 33
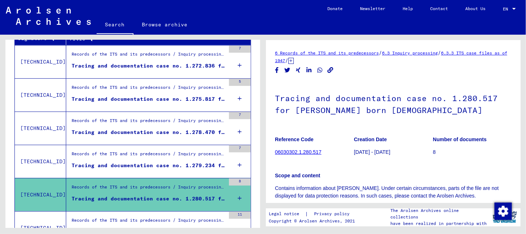
scroll to position [228, 0]
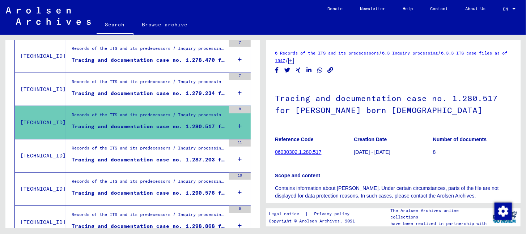
click at [161, 157] on div "Tracing and documentation case no. 1.287.203 for [PERSON_NAME] born [DEMOGRAPHI…" at bounding box center [149, 160] width 154 height 8
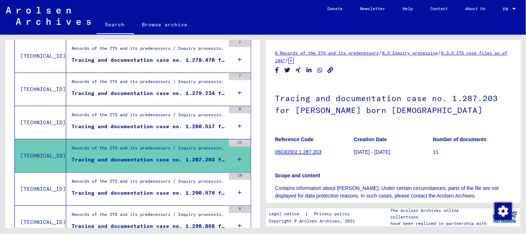
click at [159, 176] on div "Records of the ITS and its predecessors / Inquiry processing / ITS case files a…" at bounding box center [145, 189] width 159 height 33
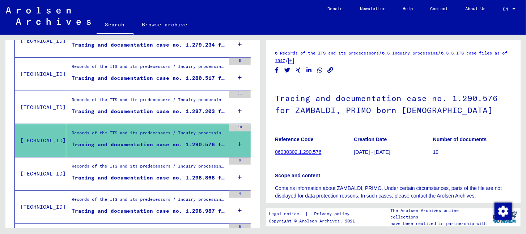
scroll to position [336, 0]
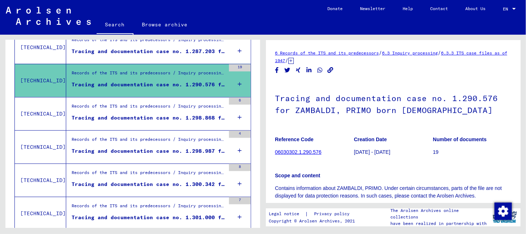
click at [161, 107] on div "Records of the ITS and its predecessors / Inquiry processing / ITS case files a…" at bounding box center [149, 108] width 154 height 10
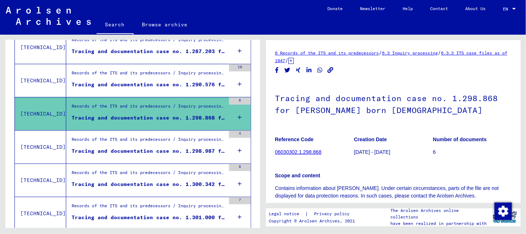
click at [164, 143] on div "Records of the ITS and its predecessors / Inquiry processing / ITS case files a…" at bounding box center [149, 141] width 154 height 10
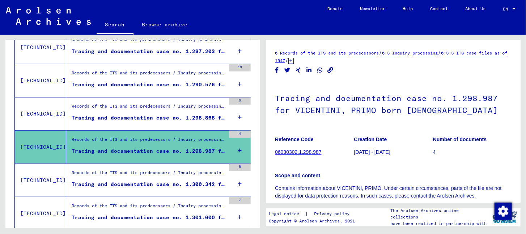
click at [163, 176] on div "Records of the ITS and its predecessors / Inquiry processing / ITS case files a…" at bounding box center [149, 175] width 154 height 10
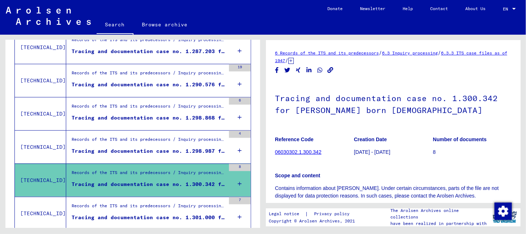
click at [162, 200] on div "Records of the ITS and its predecessors / Inquiry processing / ITS case files a…" at bounding box center [145, 213] width 159 height 33
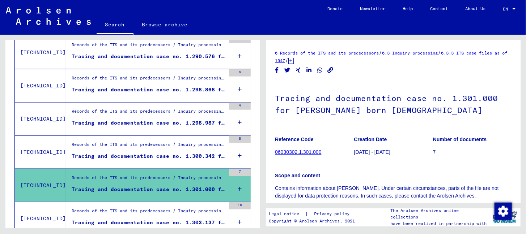
scroll to position [409, 0]
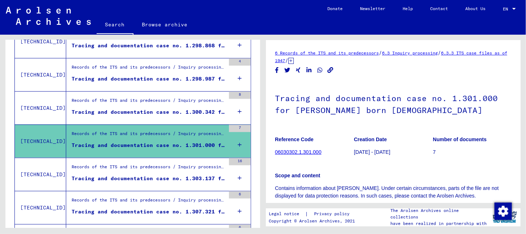
click at [153, 169] on div "Records of the ITS and its predecessors / Inquiry processing / ITS case files a…" at bounding box center [149, 169] width 154 height 10
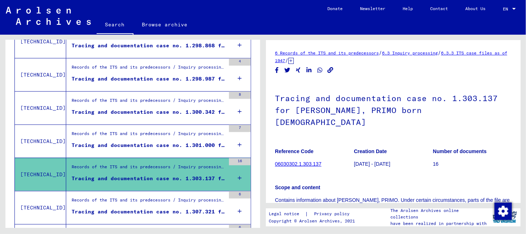
click at [156, 208] on div "Tracing and documentation case no. 1.307.321 for [PERSON_NAME] born [DEMOGRAPHI…" at bounding box center [149, 212] width 154 height 8
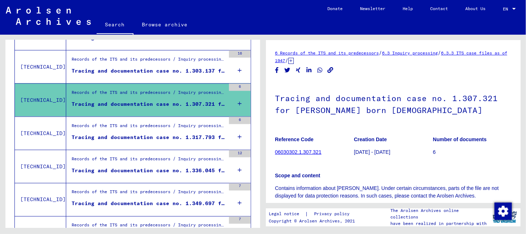
scroll to position [517, 0]
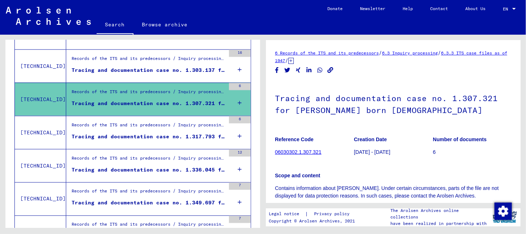
click at [153, 138] on div "Tracing and documentation case no. 1.317.793 for [PERSON_NAME] born [DEMOGRAPHI…" at bounding box center [149, 137] width 154 height 8
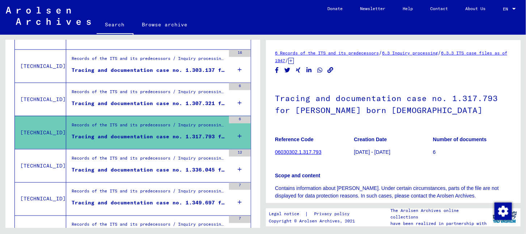
click at [159, 158] on div "Records of the ITS and its predecessors / Inquiry processing / ITS case files a…" at bounding box center [149, 160] width 154 height 10
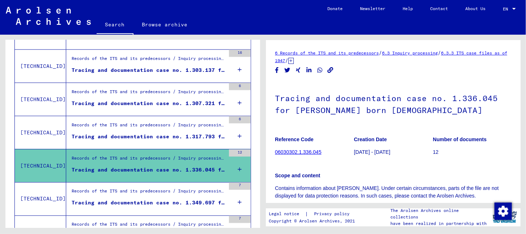
click at [158, 183] on div "Records of the ITS and its predecessors / Inquiry processing / ITS case files a…" at bounding box center [145, 199] width 159 height 33
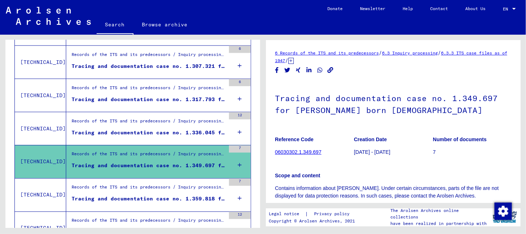
scroll to position [590, 0]
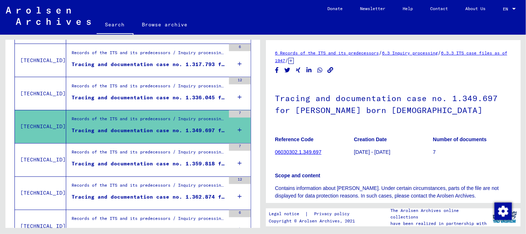
click at [148, 157] on mat-grid-list "Records of the ITS and its predecessors / Inquiry processing / ITS case files a…" at bounding box center [149, 160] width 154 height 22
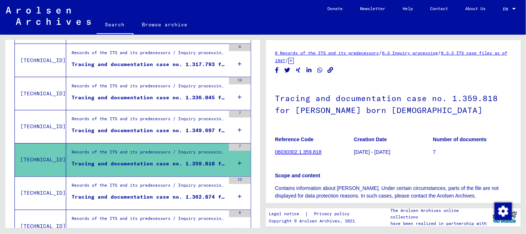
click at [158, 131] on div "Tracing and documentation case no. 1.349.697 for [PERSON_NAME] born [DEMOGRAPHI…" at bounding box center [149, 131] width 154 height 8
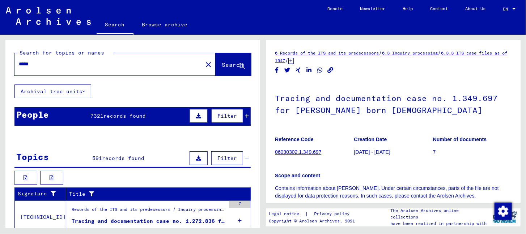
click at [217, 118] on span "Filter" at bounding box center [227, 116] width 20 height 7
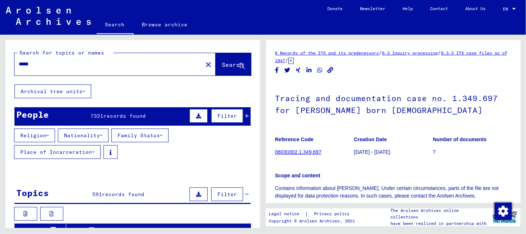
click at [87, 154] on button "Place of Incarceration" at bounding box center [57, 152] width 86 height 14
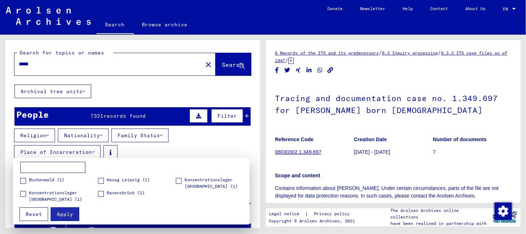
click at [38, 215] on span "Reset" at bounding box center [34, 214] width 16 height 7
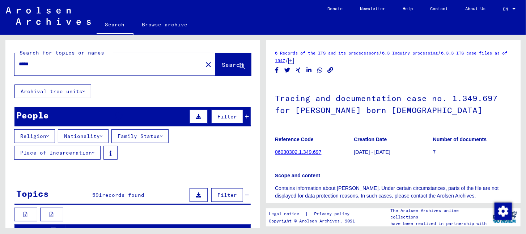
drag, startPoint x: 58, startPoint y: 66, endPoint x: 6, endPoint y: 71, distance: 51.9
click at [6, 71] on div "Search for topics or names ***** close Search" at bounding box center [132, 62] width 255 height 44
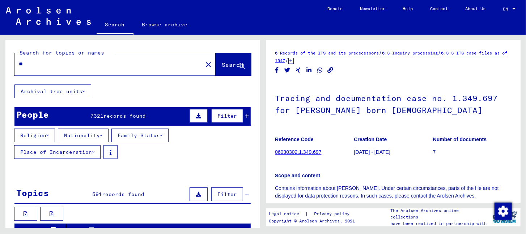
type input "*"
type input "**********"
click at [217, 119] on span "Filter" at bounding box center [227, 116] width 20 height 7
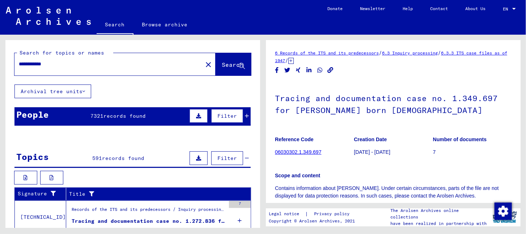
click at [196, 120] on button at bounding box center [199, 116] width 18 height 14
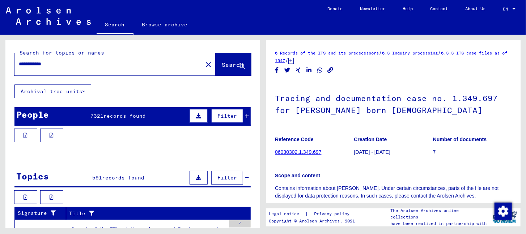
click at [239, 68] on icon at bounding box center [242, 66] width 6 height 6
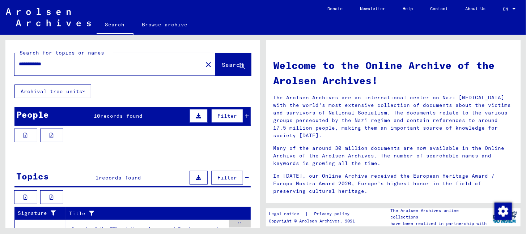
scroll to position [45, 0]
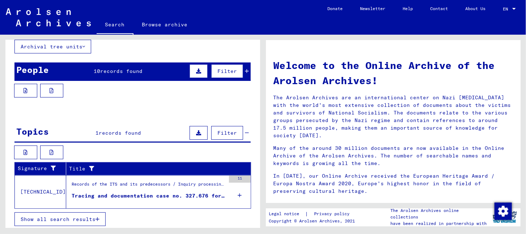
click at [186, 190] on figure "Records of the ITS and its predecessors / Inquiry processing / ITS case files a…" at bounding box center [149, 186] width 154 height 11
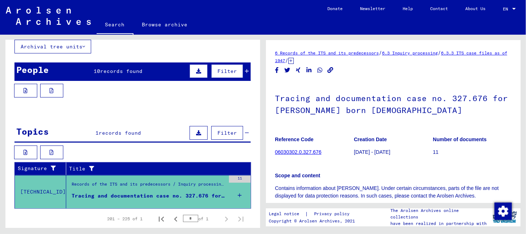
click at [279, 152] on link "06030302.0.327.676" at bounding box center [298, 152] width 46 height 6
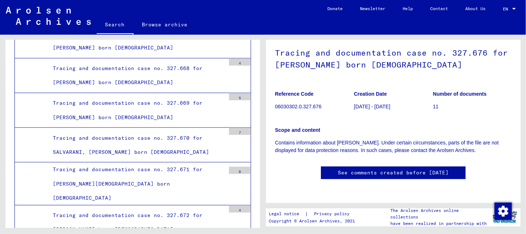
scroll to position [72, 0]
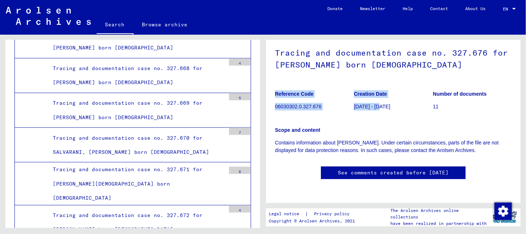
drag, startPoint x: 389, startPoint y: 81, endPoint x: 271, endPoint y: 79, distance: 118.3
click at [271, 79] on yv-its-full-details "6 Records of the ITS and its predecessors / 6.3 Inquiry processing / 6.3.3 ITS …" at bounding box center [393, 99] width 255 height 191
click at [396, 90] on figure "Creation Date [DATE] - [DATE]" at bounding box center [393, 101] width 78 height 33
drag, startPoint x: 320, startPoint y: 79, endPoint x: 275, endPoint y: 85, distance: 46.0
click at [275, 85] on figure "Reference Code 06030302.0.327.676" at bounding box center [314, 101] width 78 height 33
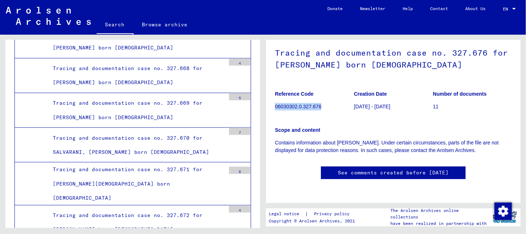
copy p "06030302.0.327.676"
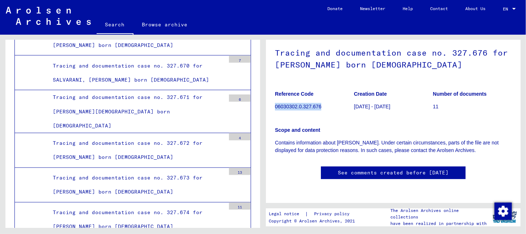
scroll to position [0, 0]
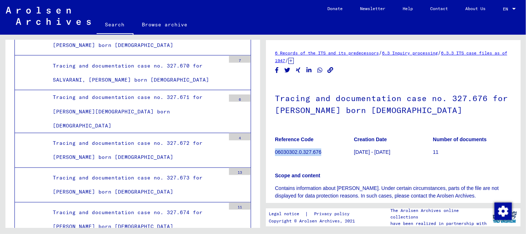
click at [423, 54] on link "6.3 Inquiry processing" at bounding box center [410, 52] width 56 height 5
click at [471, 55] on link "6.3.3 ITS case files as of 1947" at bounding box center [391, 56] width 232 height 13
click at [340, 54] on link "6 Records of the ITS and its predecessors" at bounding box center [327, 52] width 104 height 5
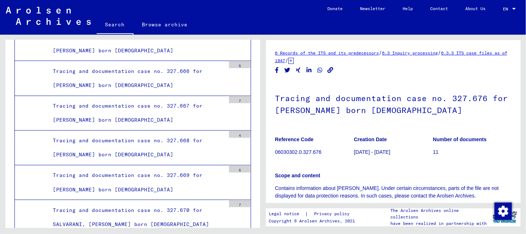
scroll to position [10813, 0]
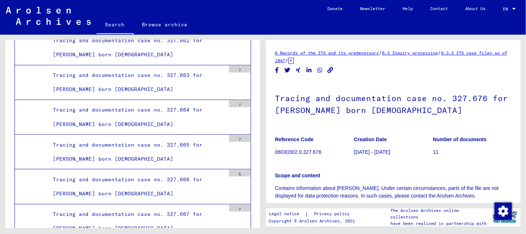
click at [294, 61] on icon at bounding box center [290, 61] width 5 height 6
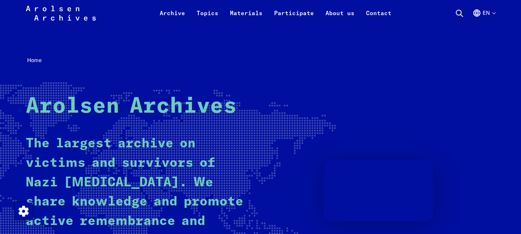
scroll to position [145, 0]
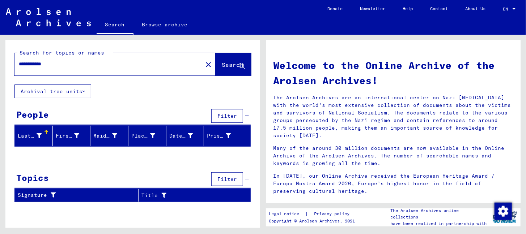
scroll to position [302, 0]
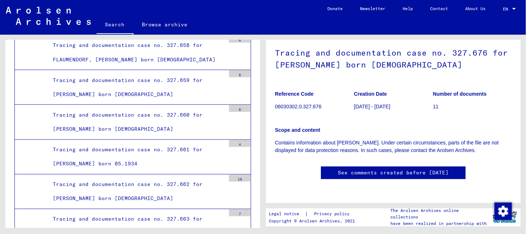
scroll to position [10668, 0]
